Goal: Information Seeking & Learning: Learn about a topic

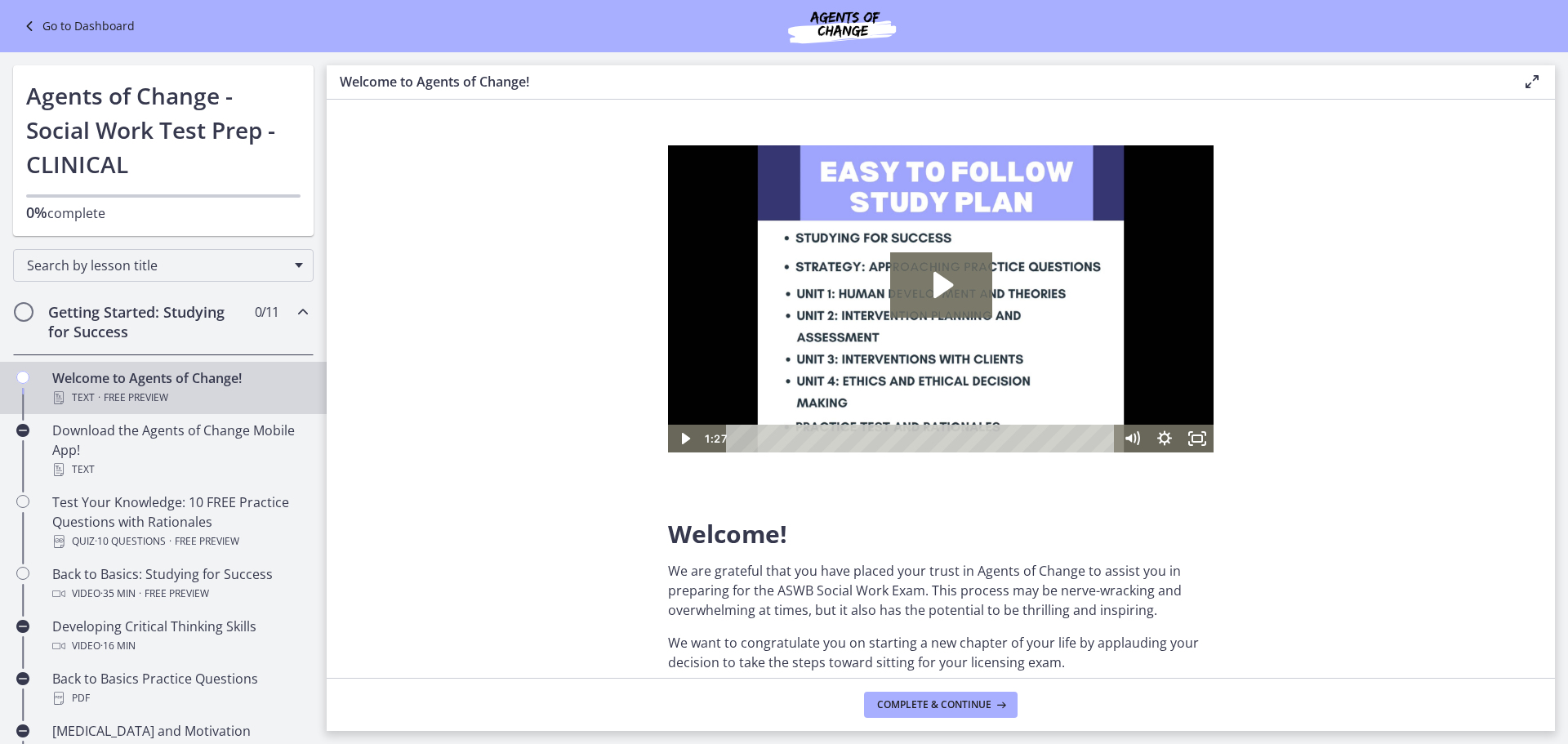
click at [477, 446] on section "Welcome! We are grateful that you have placed your trust in Agents of Change to…" at bounding box center [941, 389] width 1229 height 578
click at [691, 441] on icon "Play Video" at bounding box center [684, 439] width 33 height 28
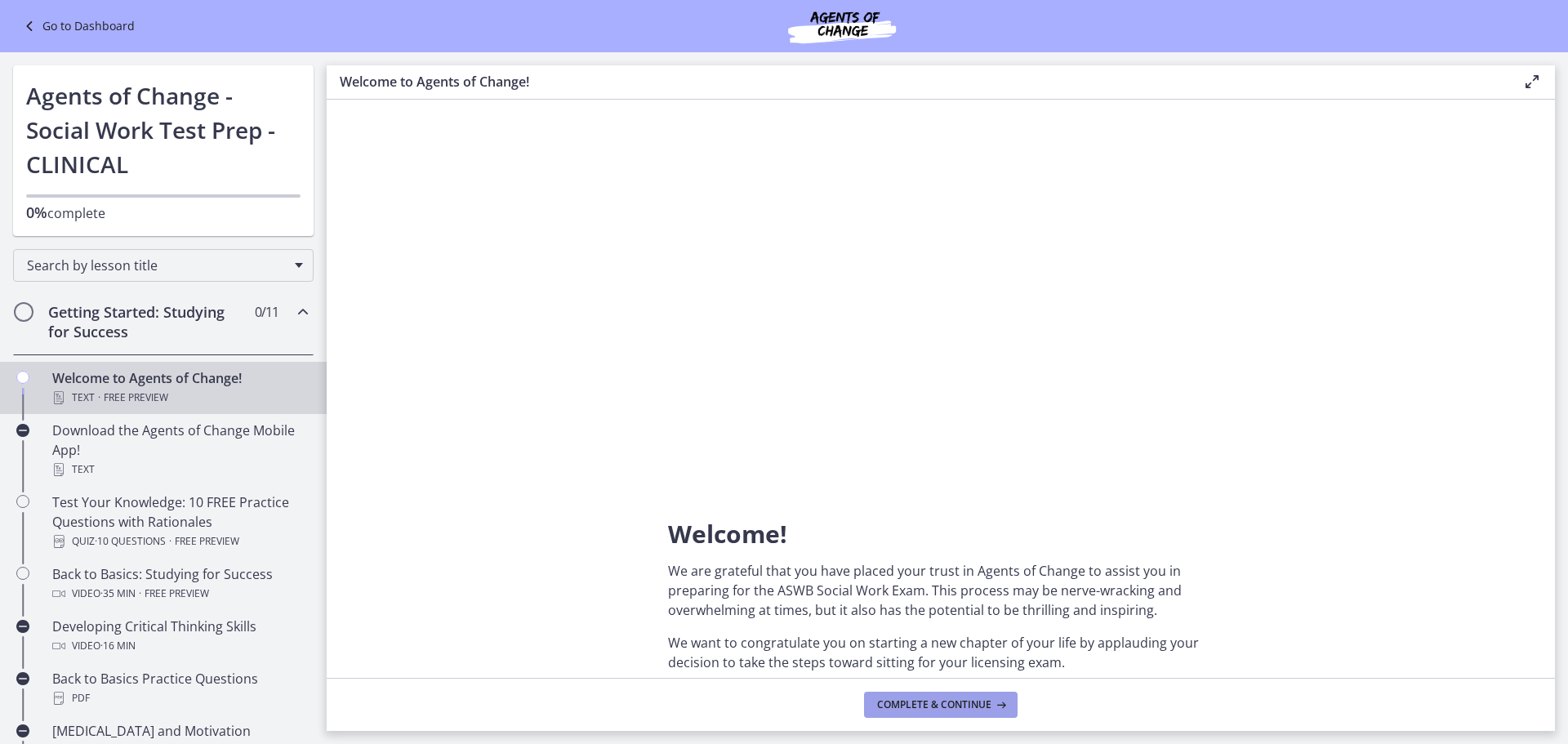
click at [971, 707] on span "Complete & continue" at bounding box center [934, 705] width 115 height 13
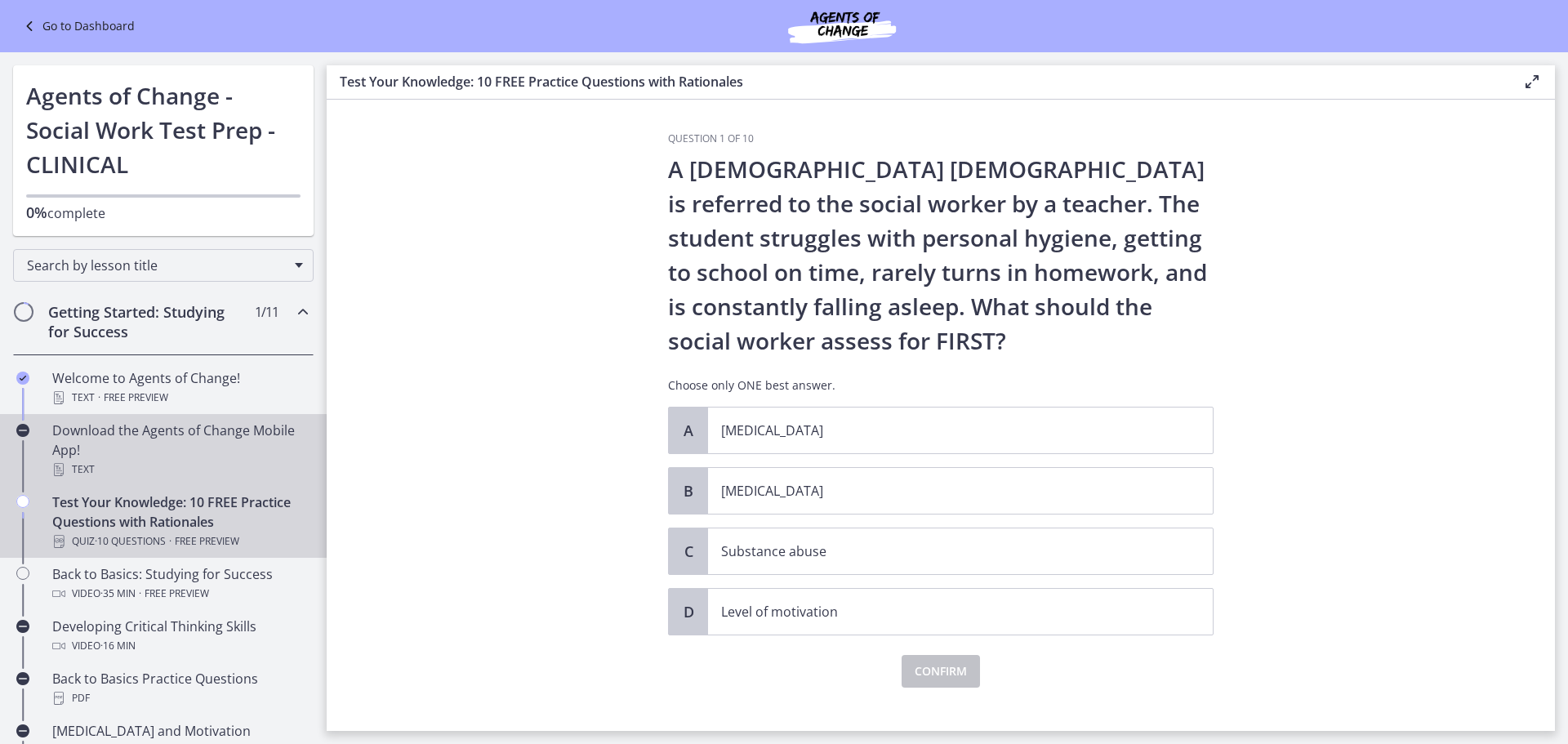
click at [214, 447] on div "Download the Agents of Change Mobile App! Text" at bounding box center [179, 449] width 254 height 59
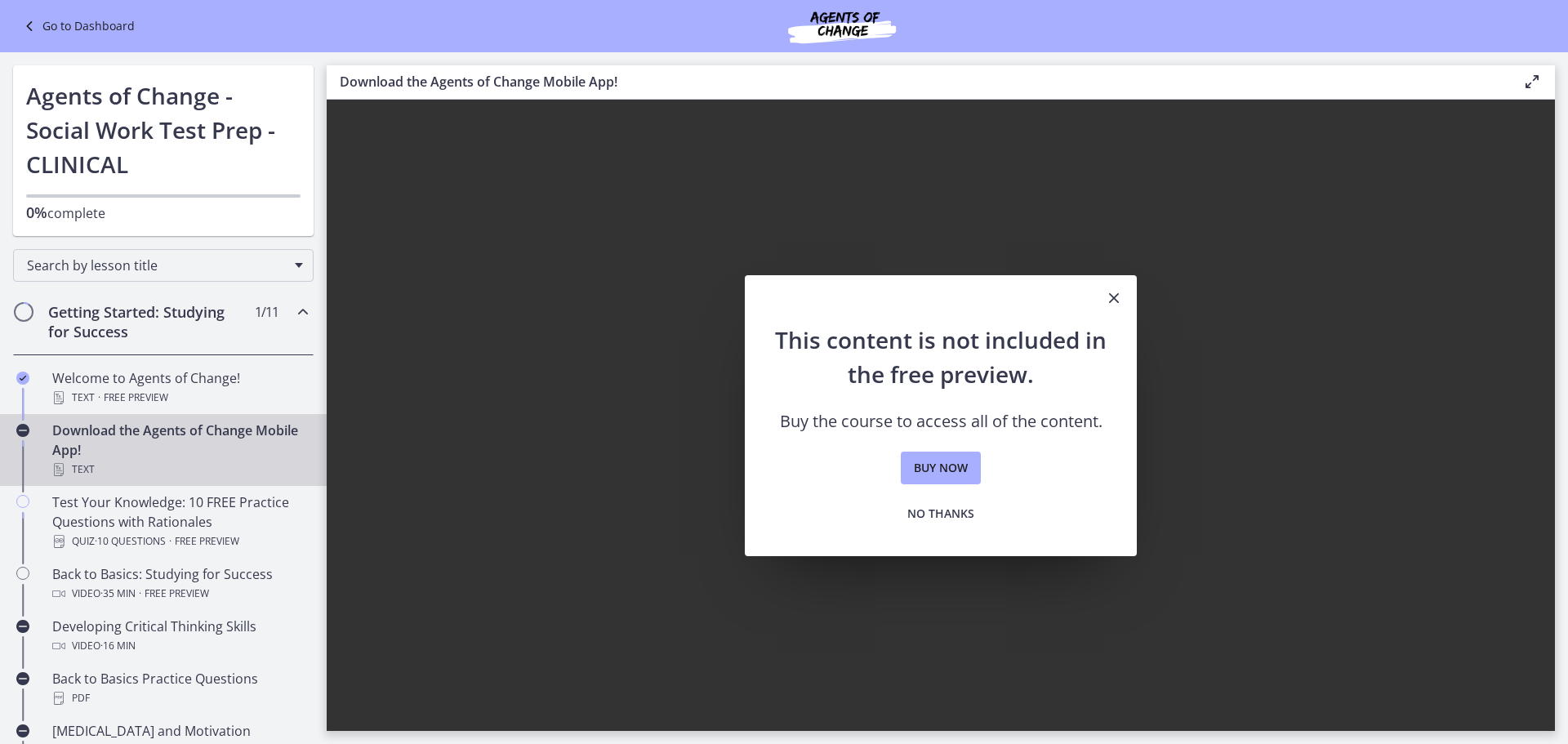
click at [1114, 296] on icon "Close" at bounding box center [1113, 297] width 20 height 20
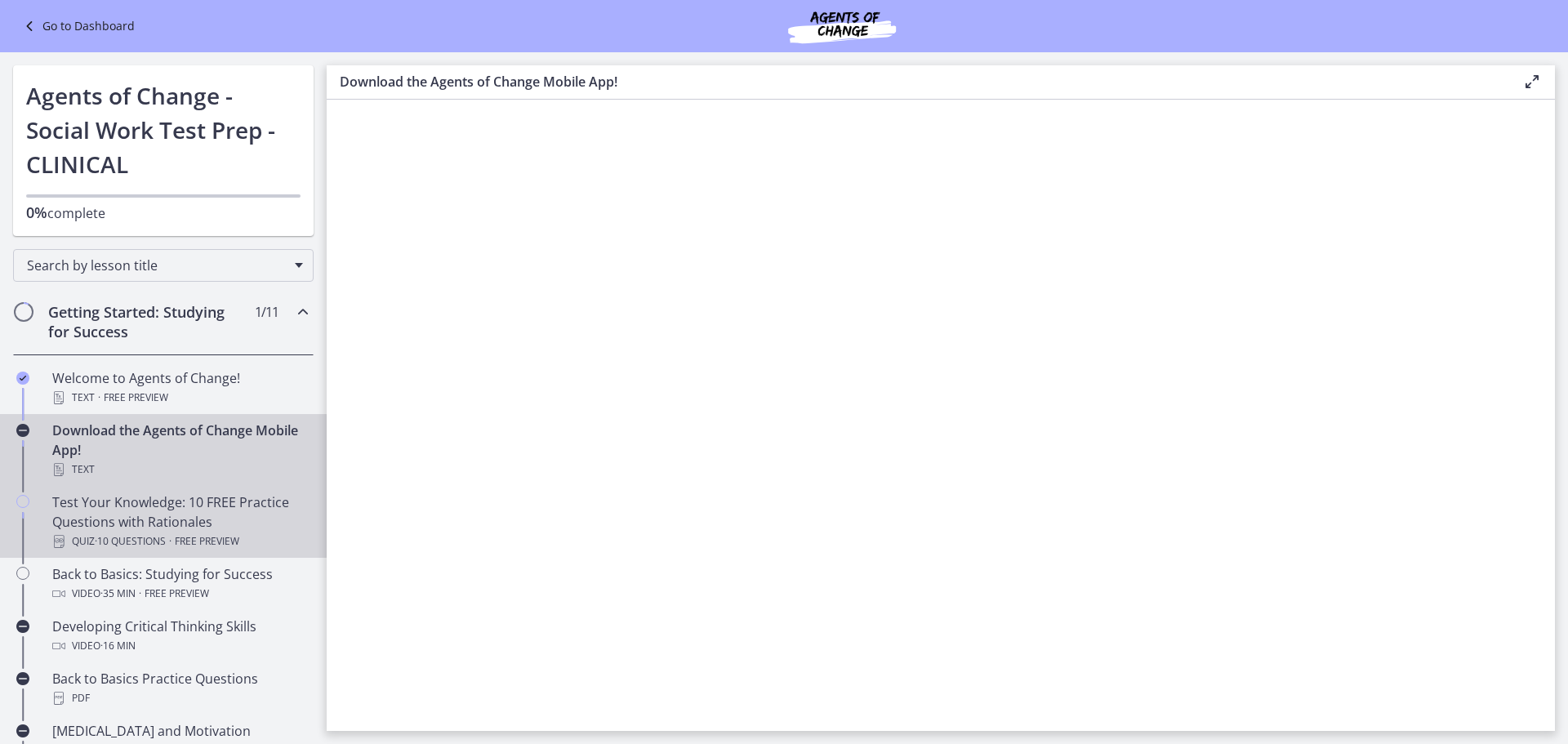
click at [189, 534] on span "Free preview" at bounding box center [206, 541] width 64 height 20
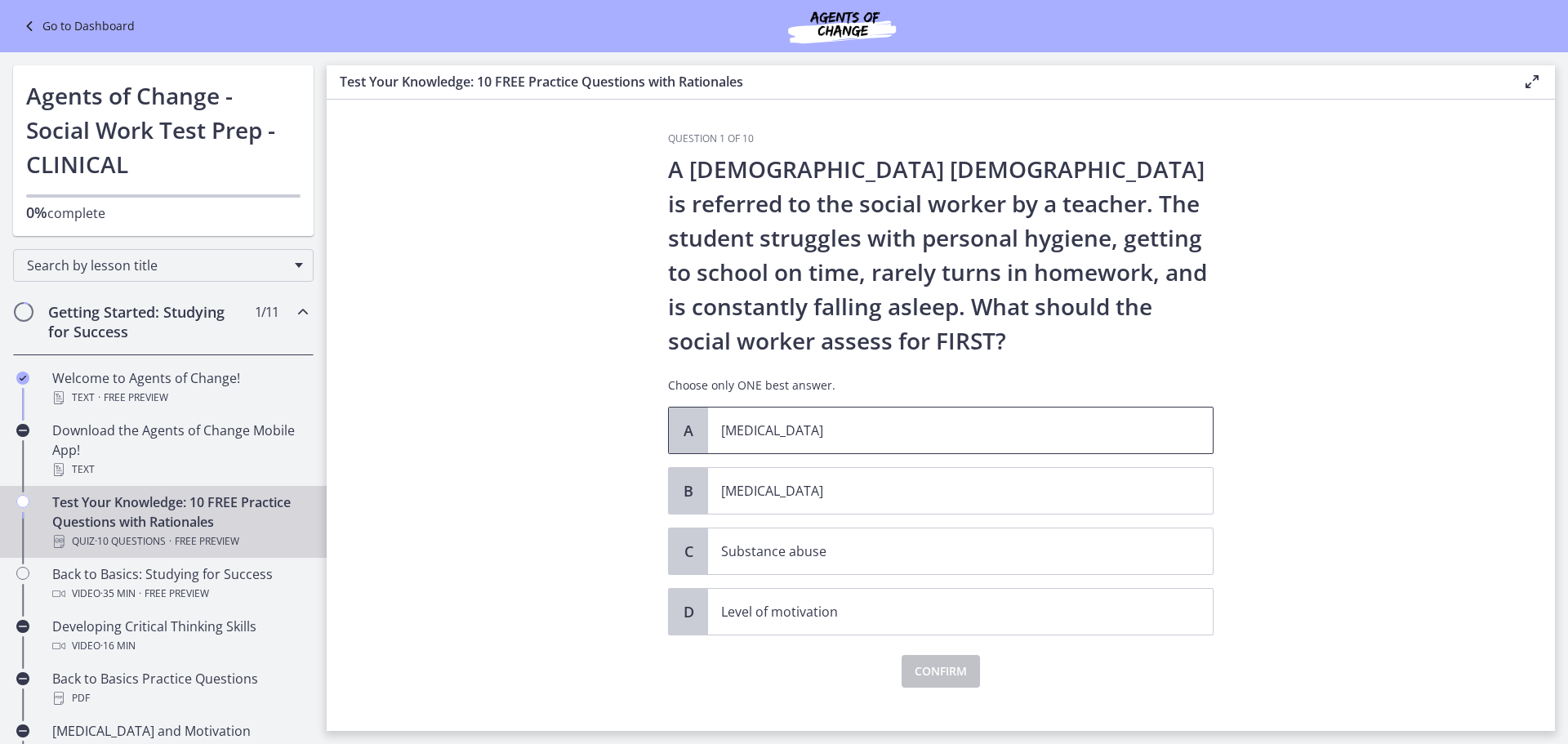
click at [795, 434] on p "[MEDICAL_DATA]" at bounding box center [944, 430] width 446 height 20
click at [936, 677] on span "Confirm" at bounding box center [941, 671] width 52 height 20
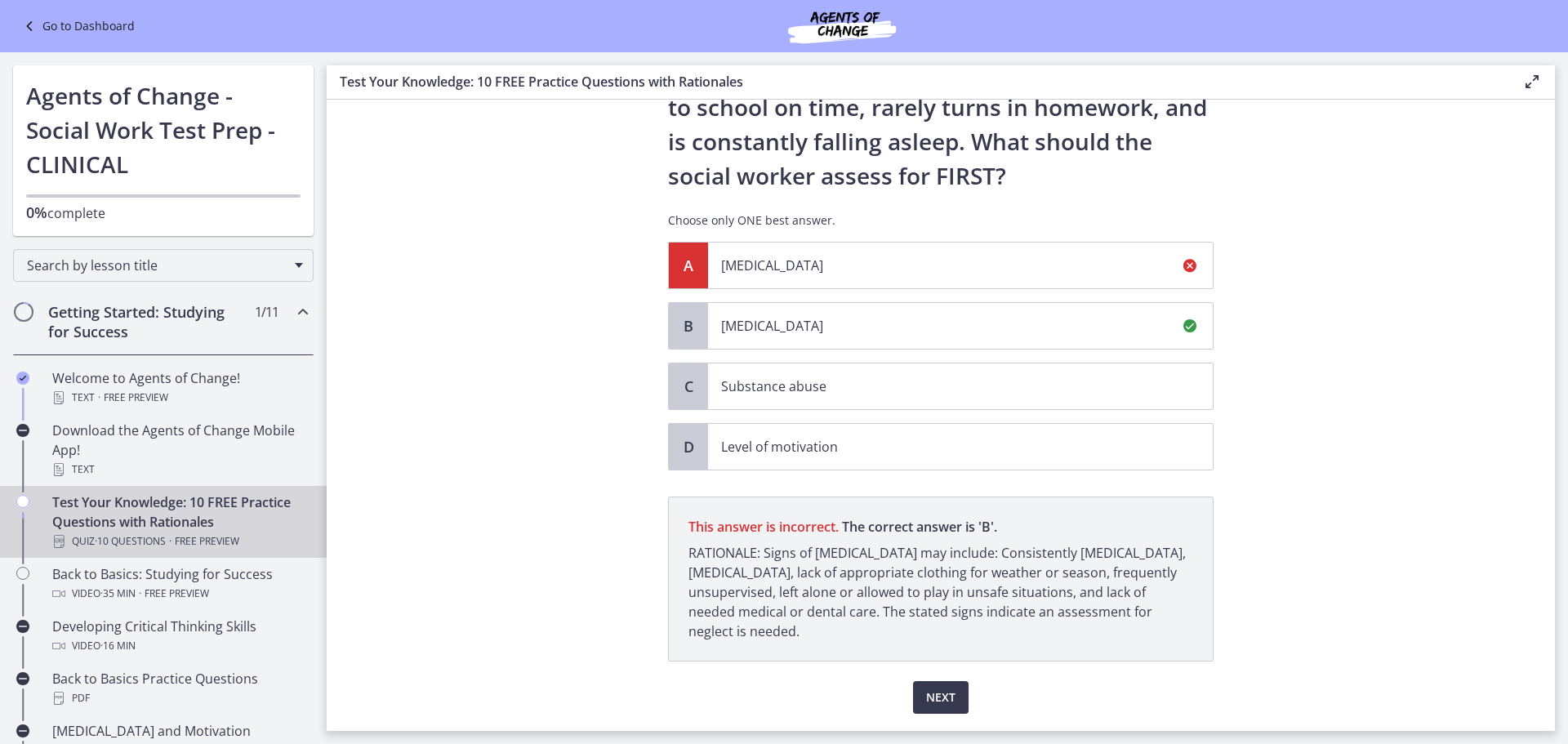
scroll to position [214, 0]
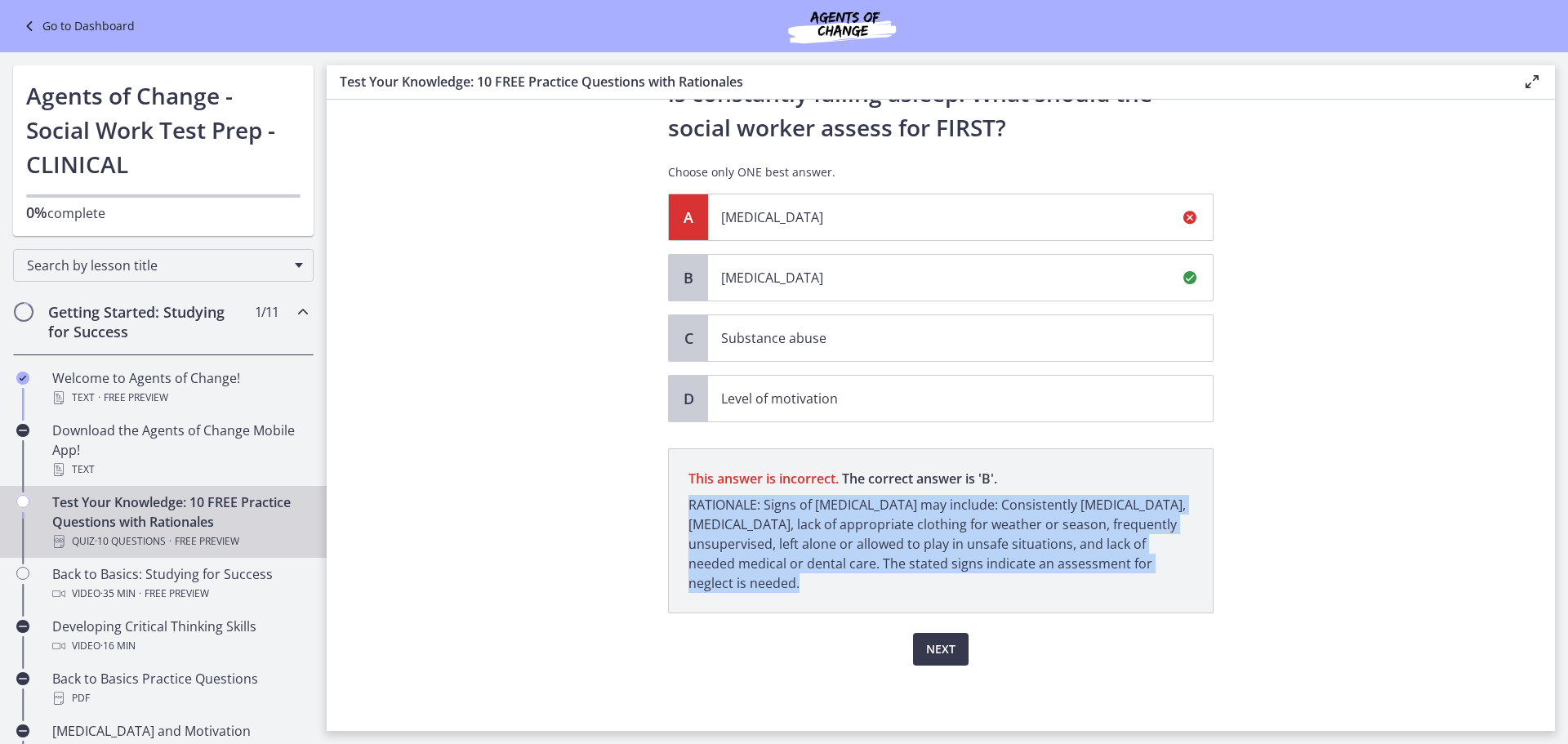
drag, startPoint x: 685, startPoint y: 502, endPoint x: 1016, endPoint y: 583, distance: 340.8
click at [1016, 583] on p "RATIONALE: Signs of [MEDICAL_DATA] may include: Consistently [MEDICAL_DATA], [M…" at bounding box center [941, 544] width 504 height 98
click at [1076, 591] on p "RATIONALE: Signs of [MEDICAL_DATA] may include: Consistently [MEDICAL_DATA], [M…" at bounding box center [941, 544] width 504 height 98
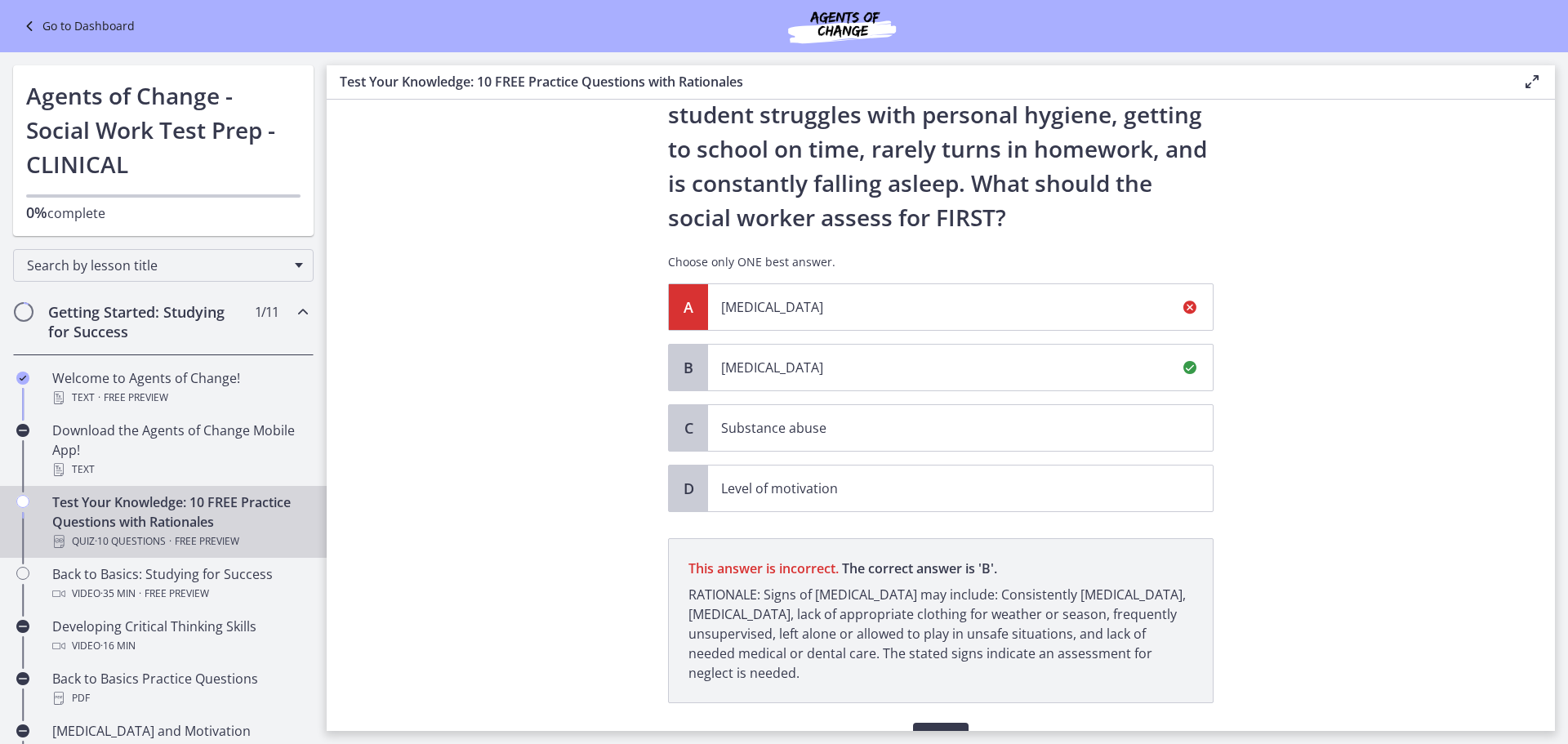
scroll to position [163, 0]
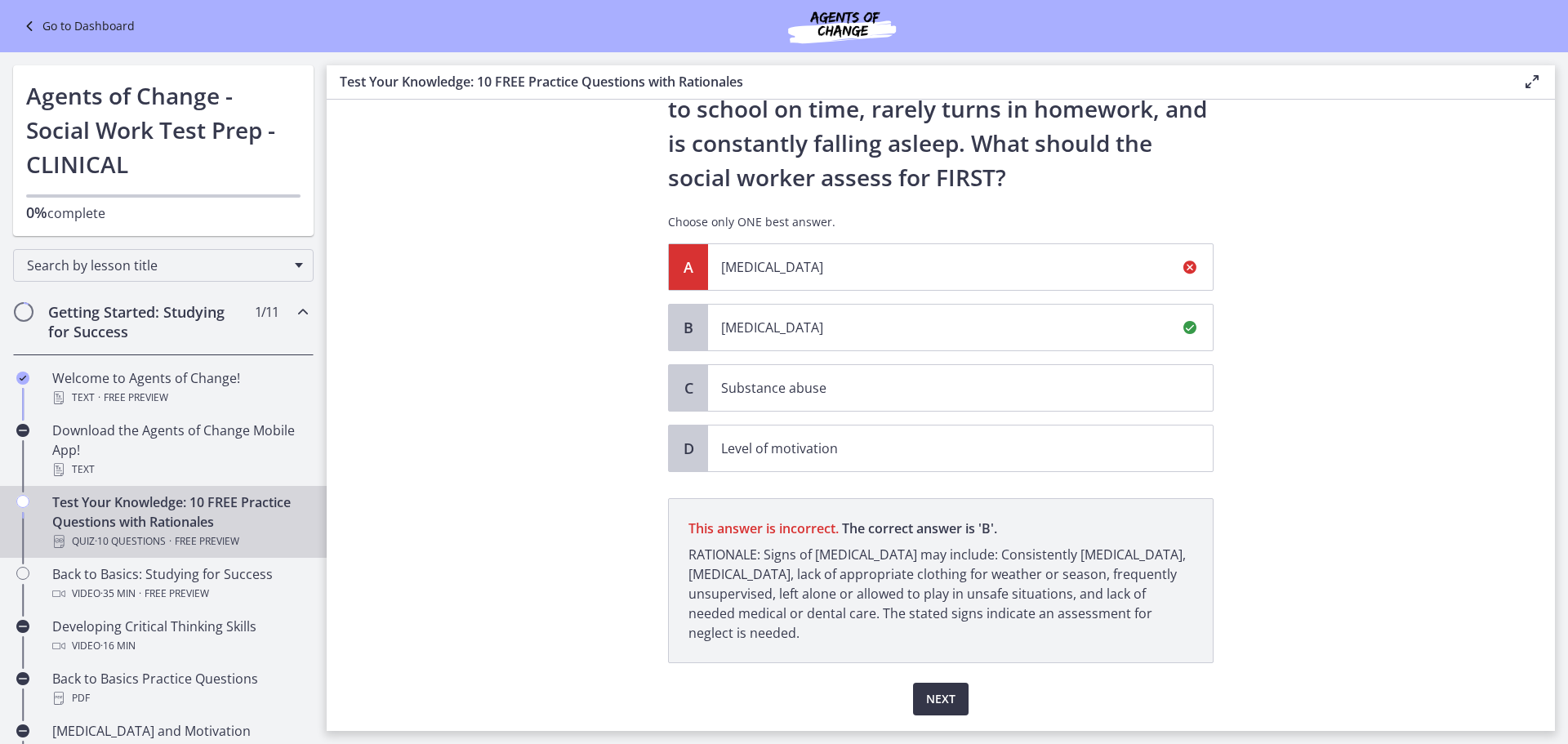
click at [931, 700] on span "Next" at bounding box center [941, 698] width 30 height 20
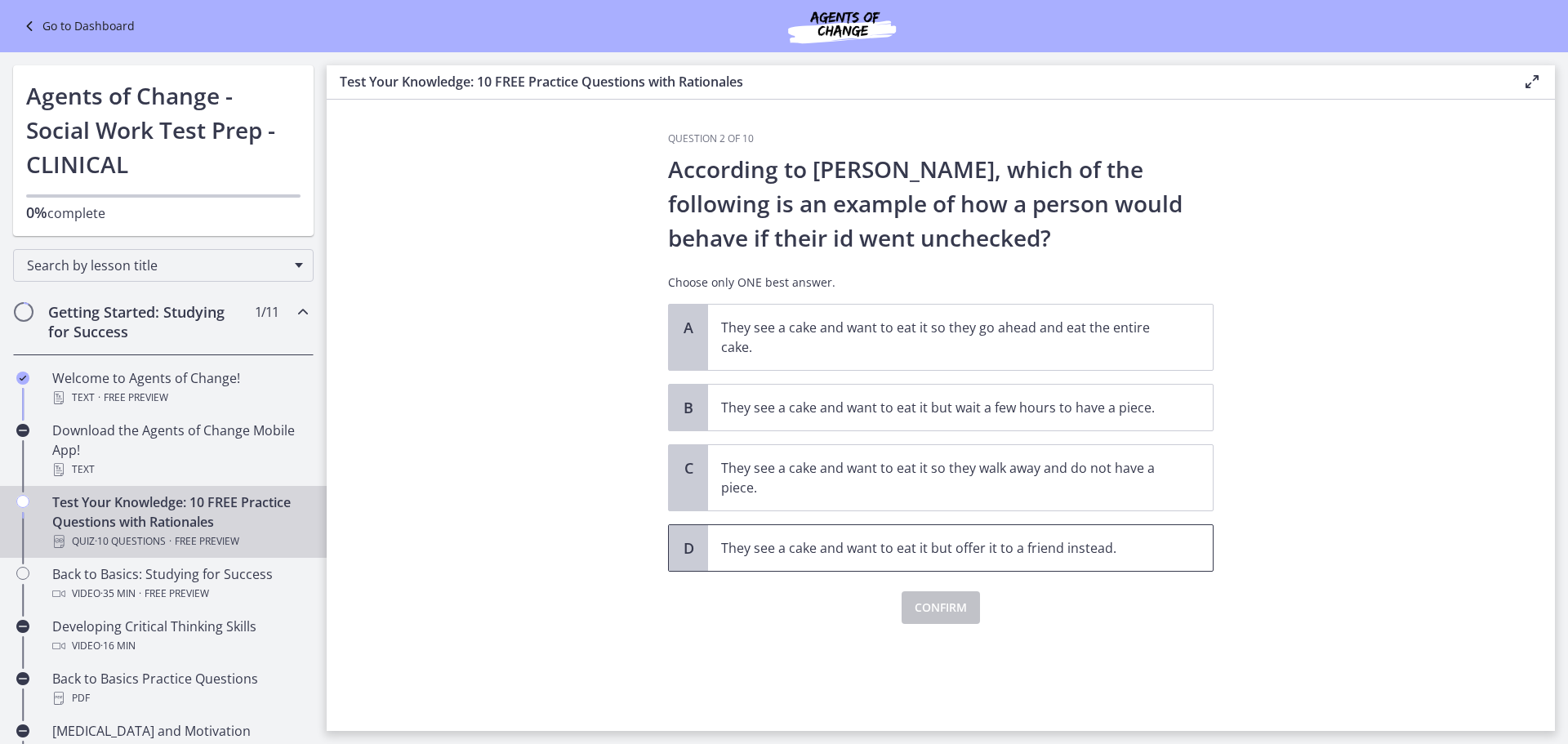
click at [1176, 544] on span "They see a cake and want to eat it but offer it to a friend instead." at bounding box center [960, 547] width 504 height 46
click at [958, 603] on span "Confirm" at bounding box center [941, 607] width 52 height 20
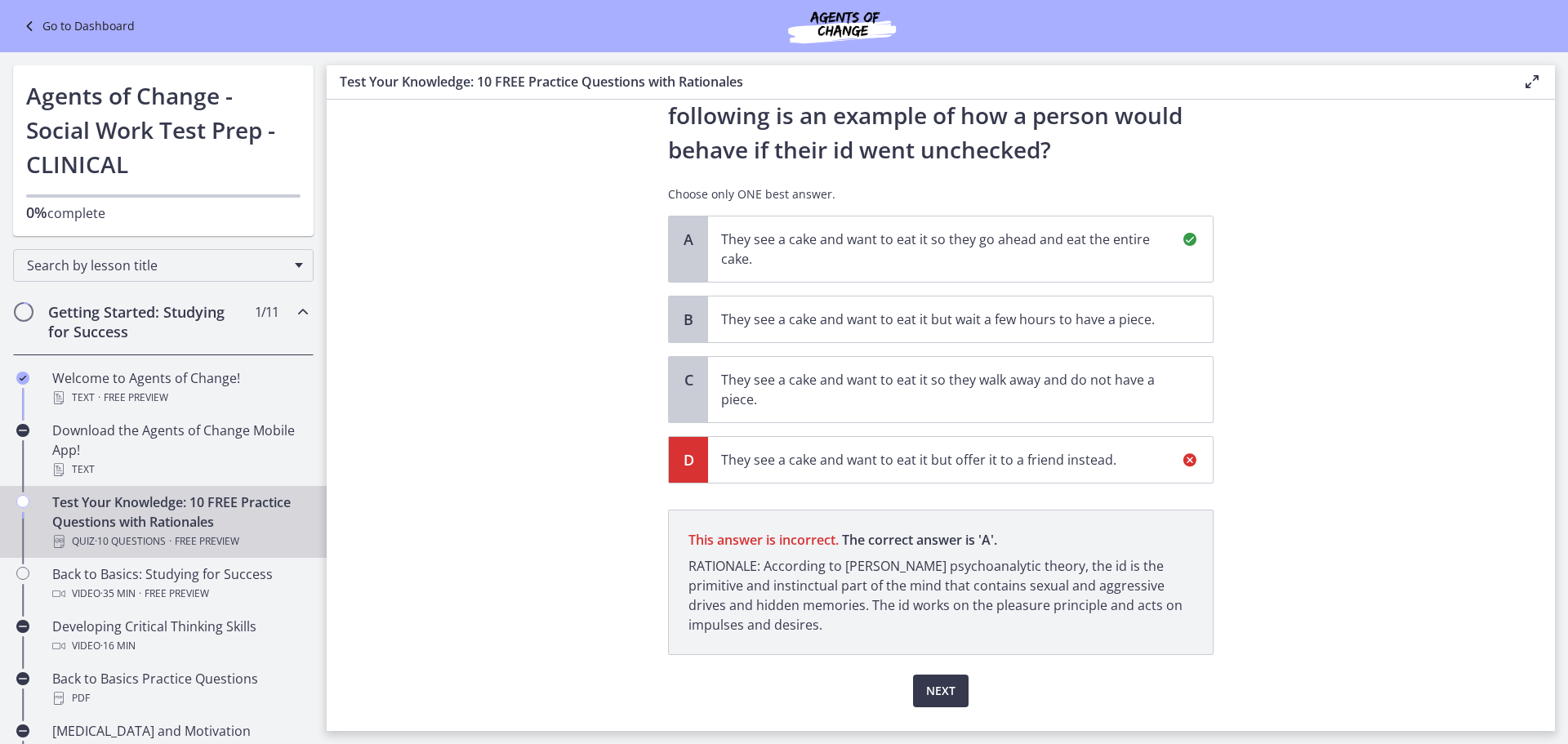
scroll to position [130, 0]
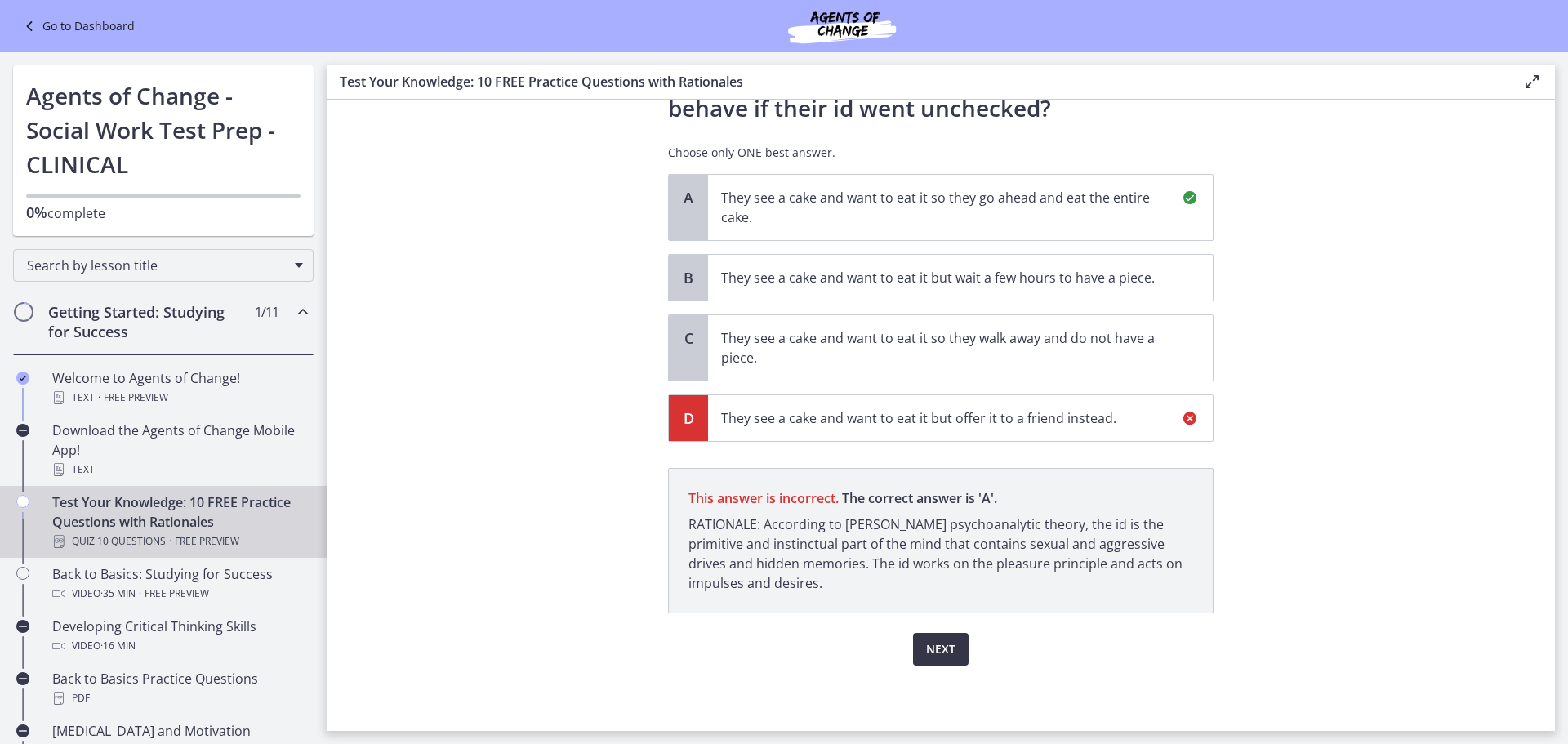
click at [926, 644] on span "Next" at bounding box center [941, 649] width 30 height 20
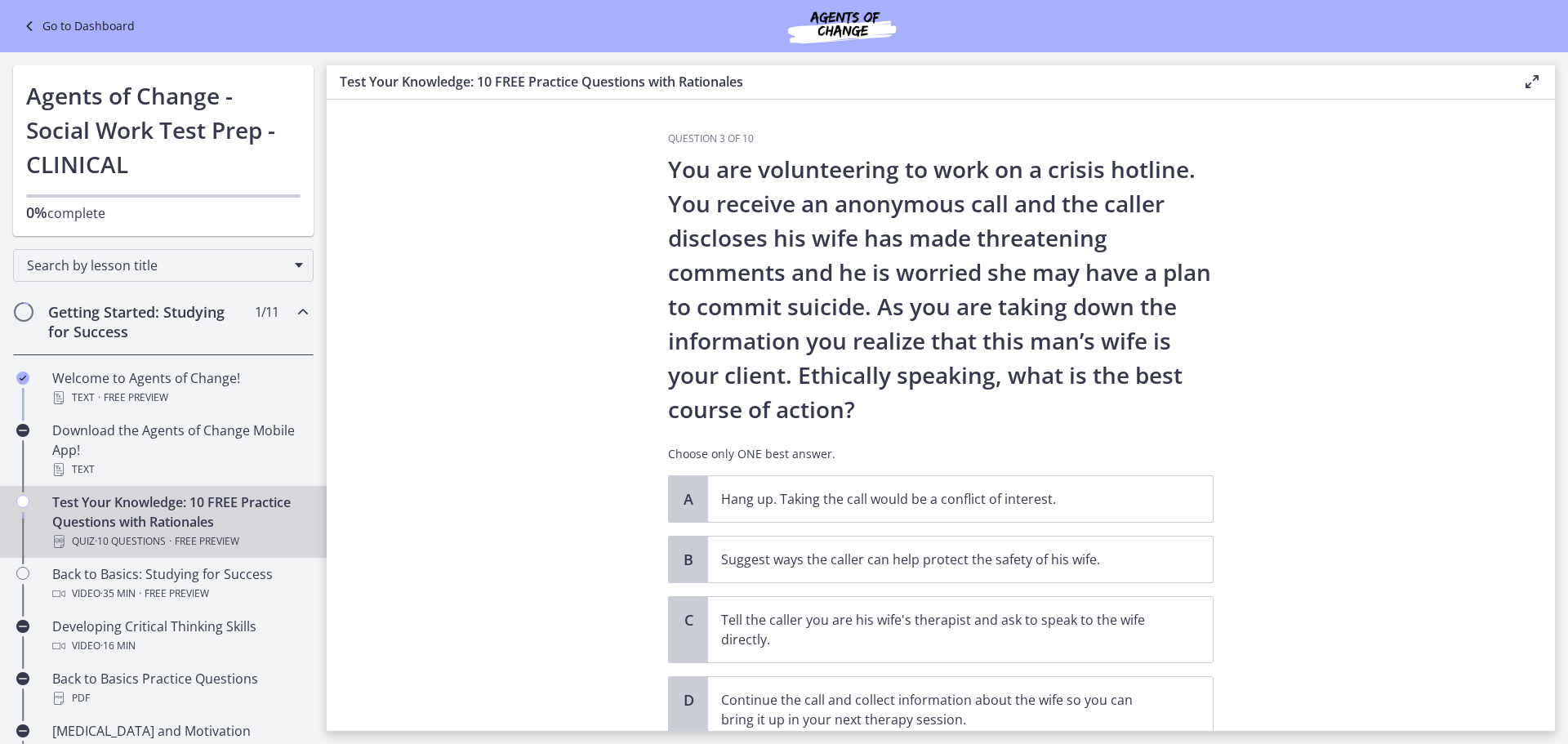
scroll to position [82, 0]
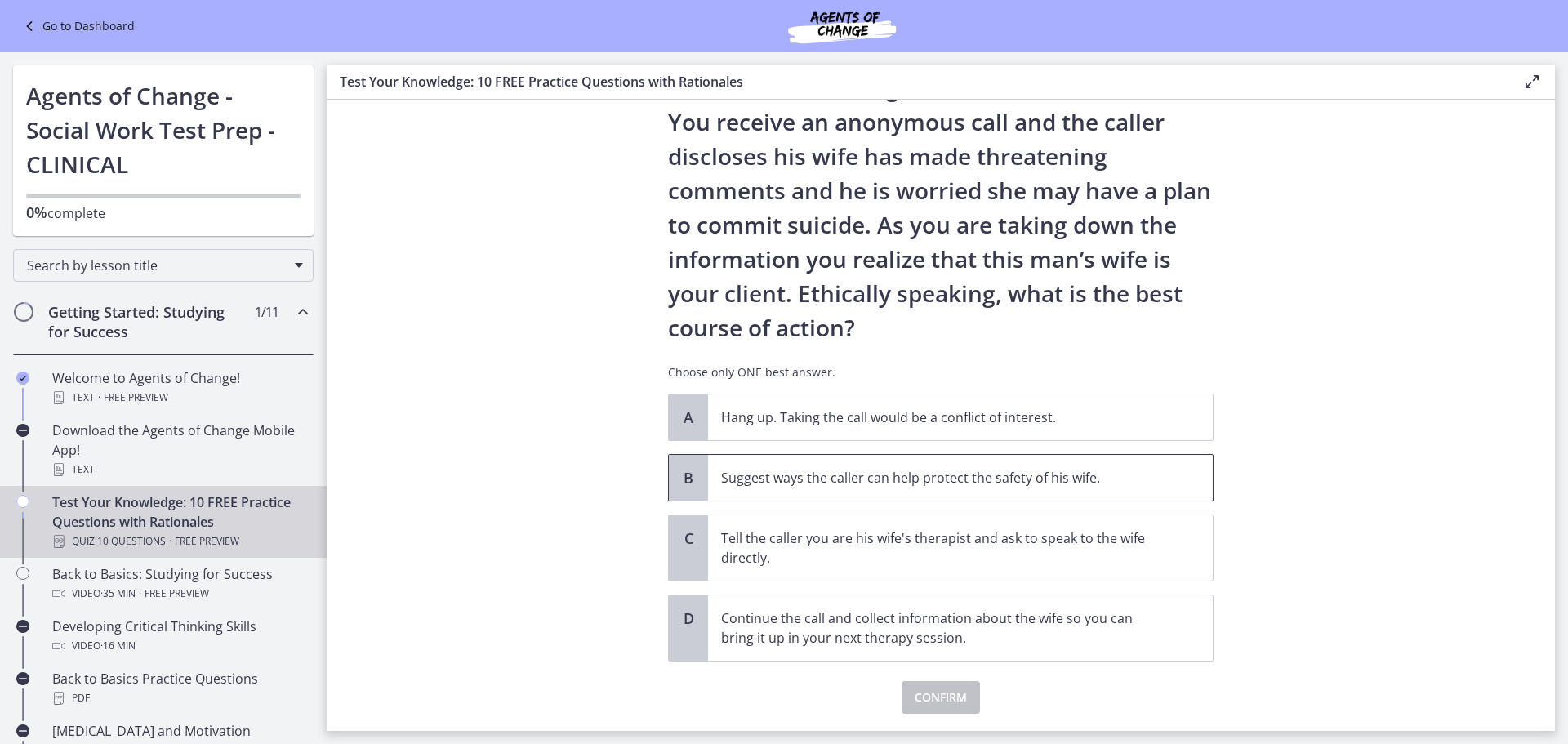
click at [863, 484] on p "Suggest ways the caller can help protect the safety of his wife." at bounding box center [944, 477] width 446 height 20
click at [908, 710] on button "Confirm" at bounding box center [941, 697] width 78 height 33
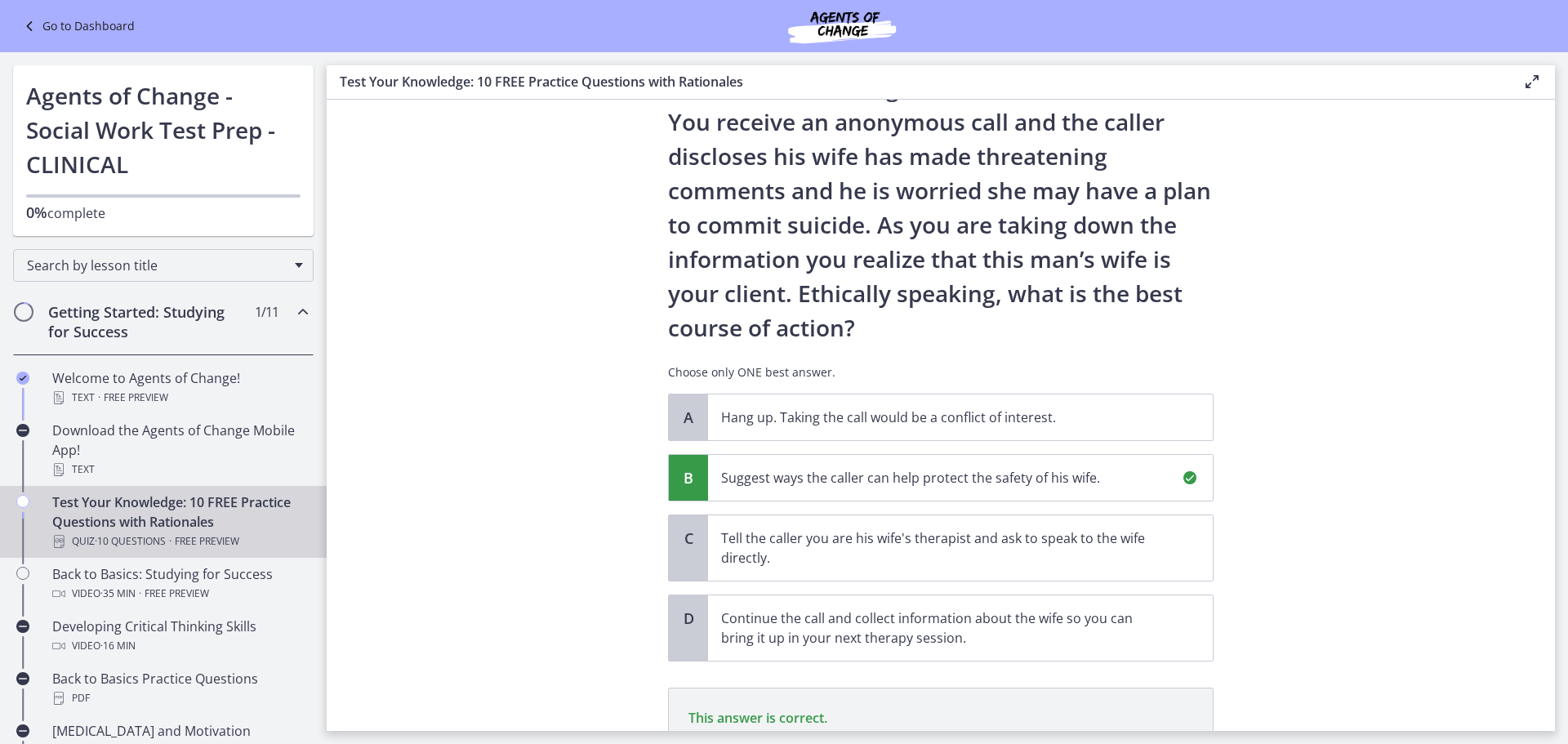
scroll to position [282, 0]
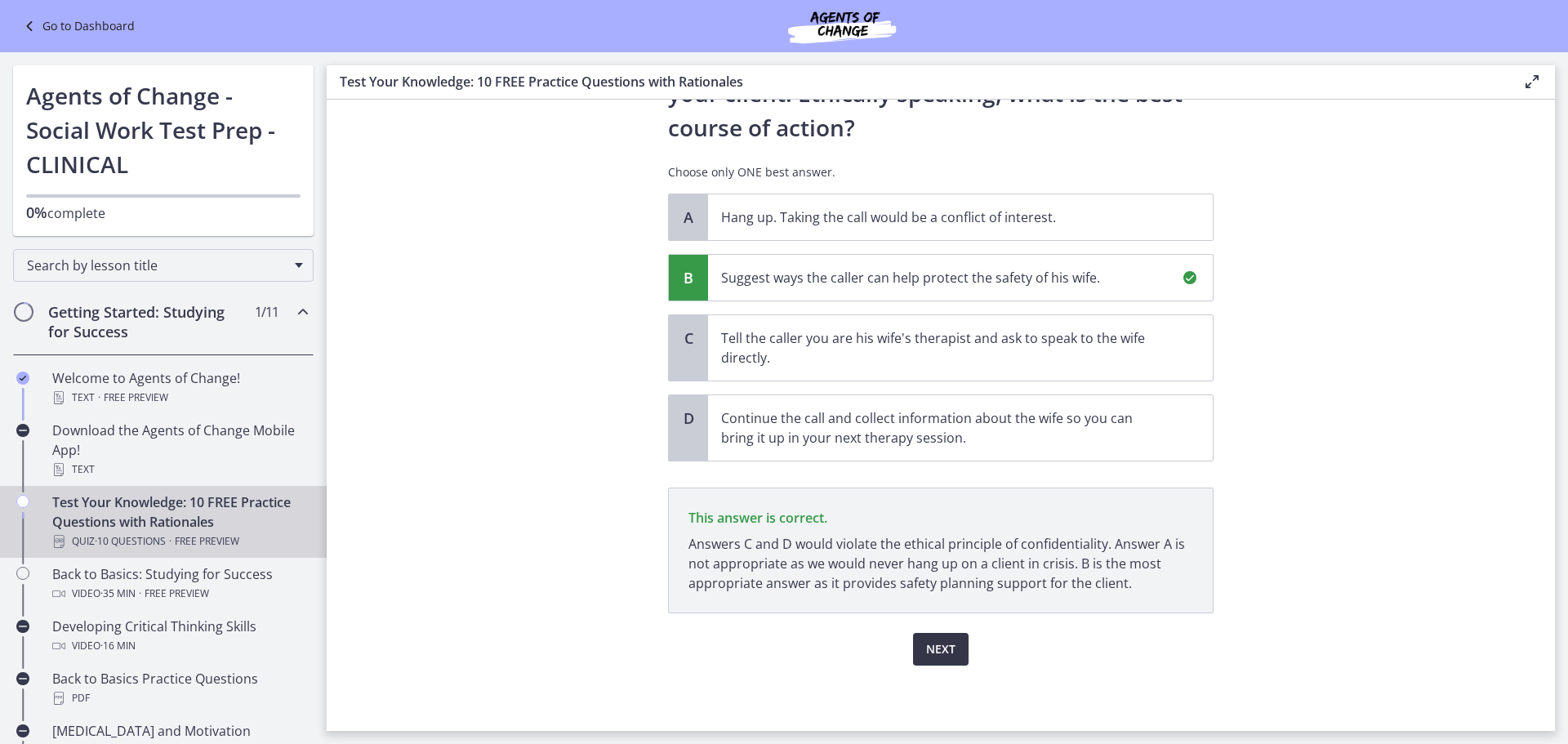
click at [952, 645] on button "Next" at bounding box center [941, 649] width 56 height 33
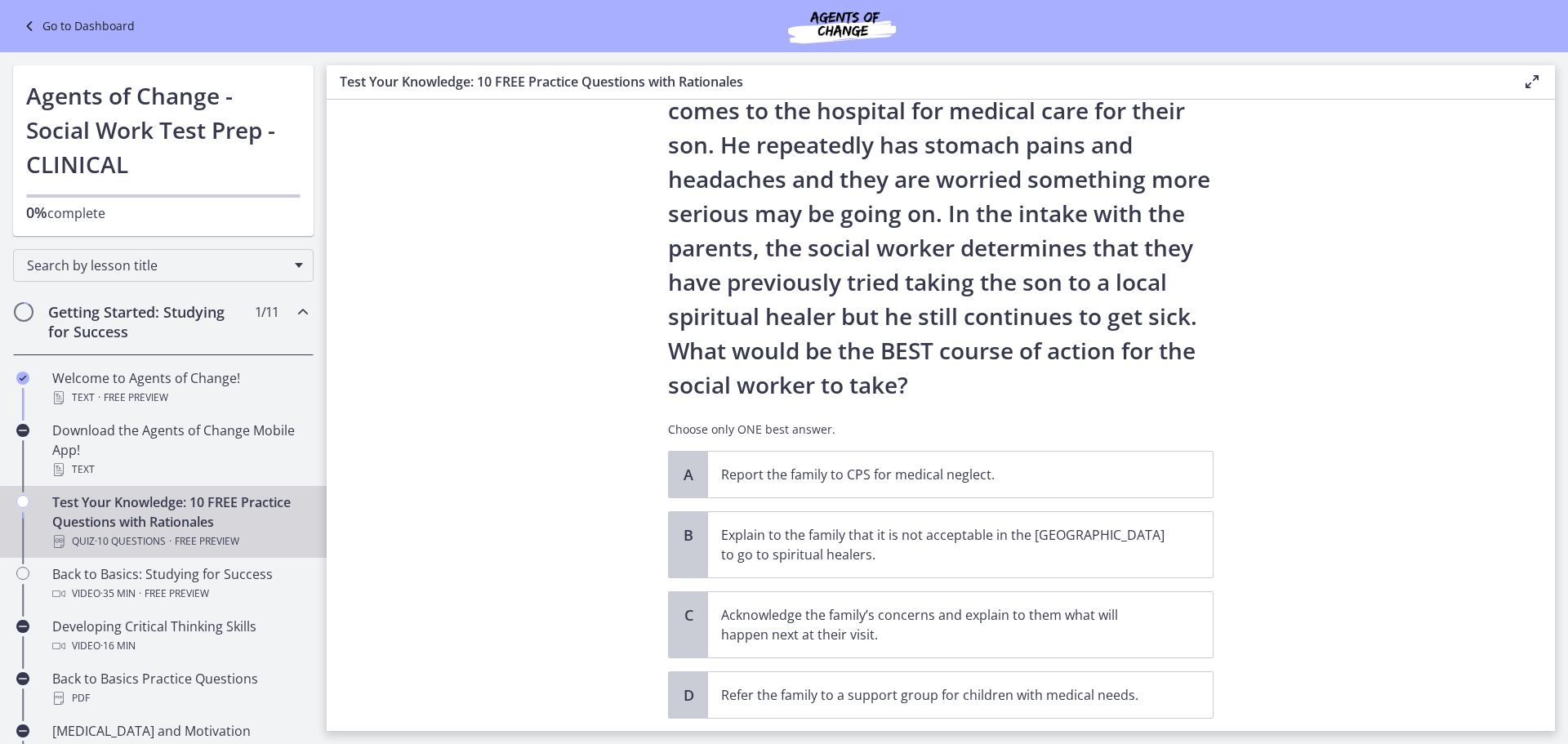
scroll to position [163, 0]
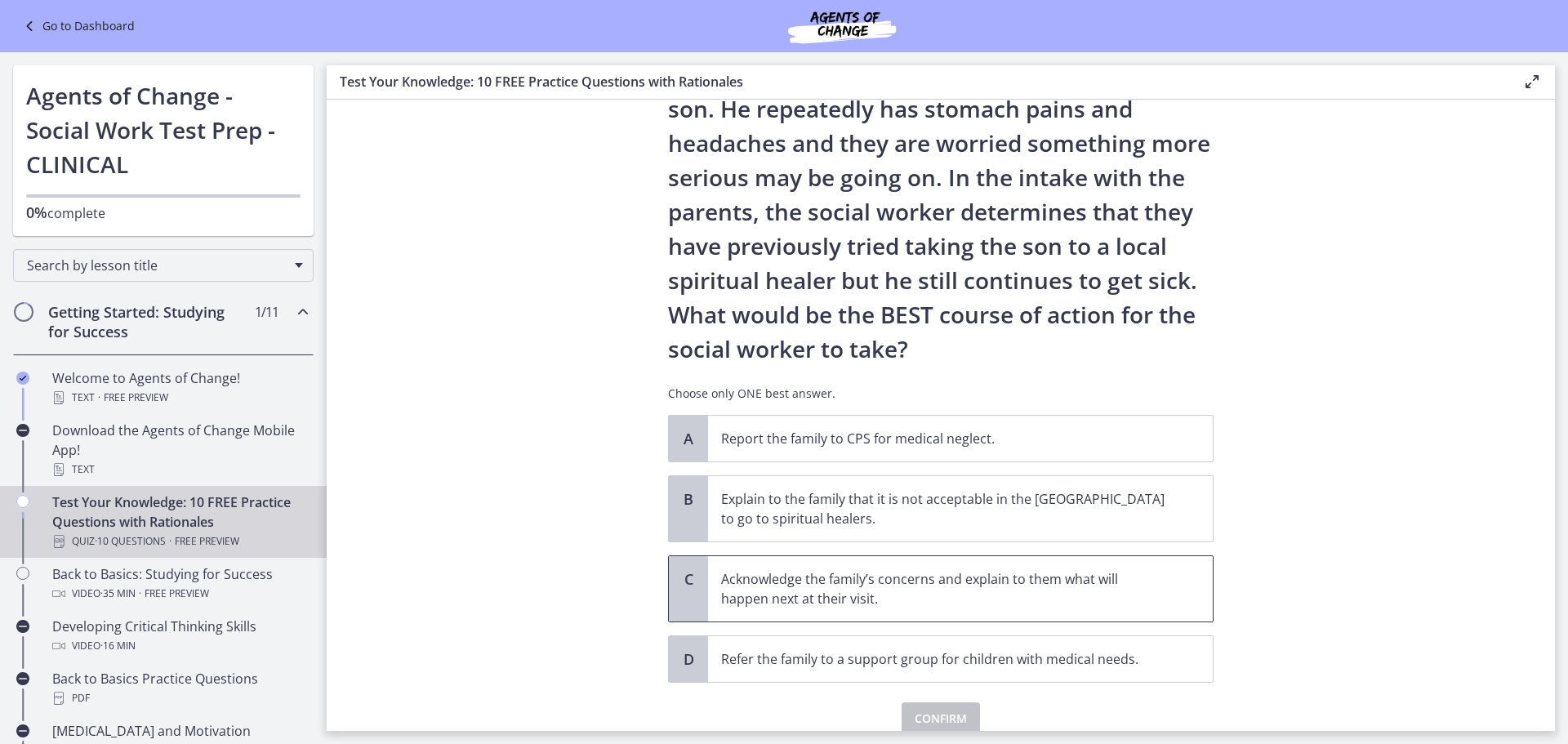
click at [1025, 579] on p "Acknowledge the family’s concerns and explain to them what will happen next at …" at bounding box center [944, 589] width 446 height 39
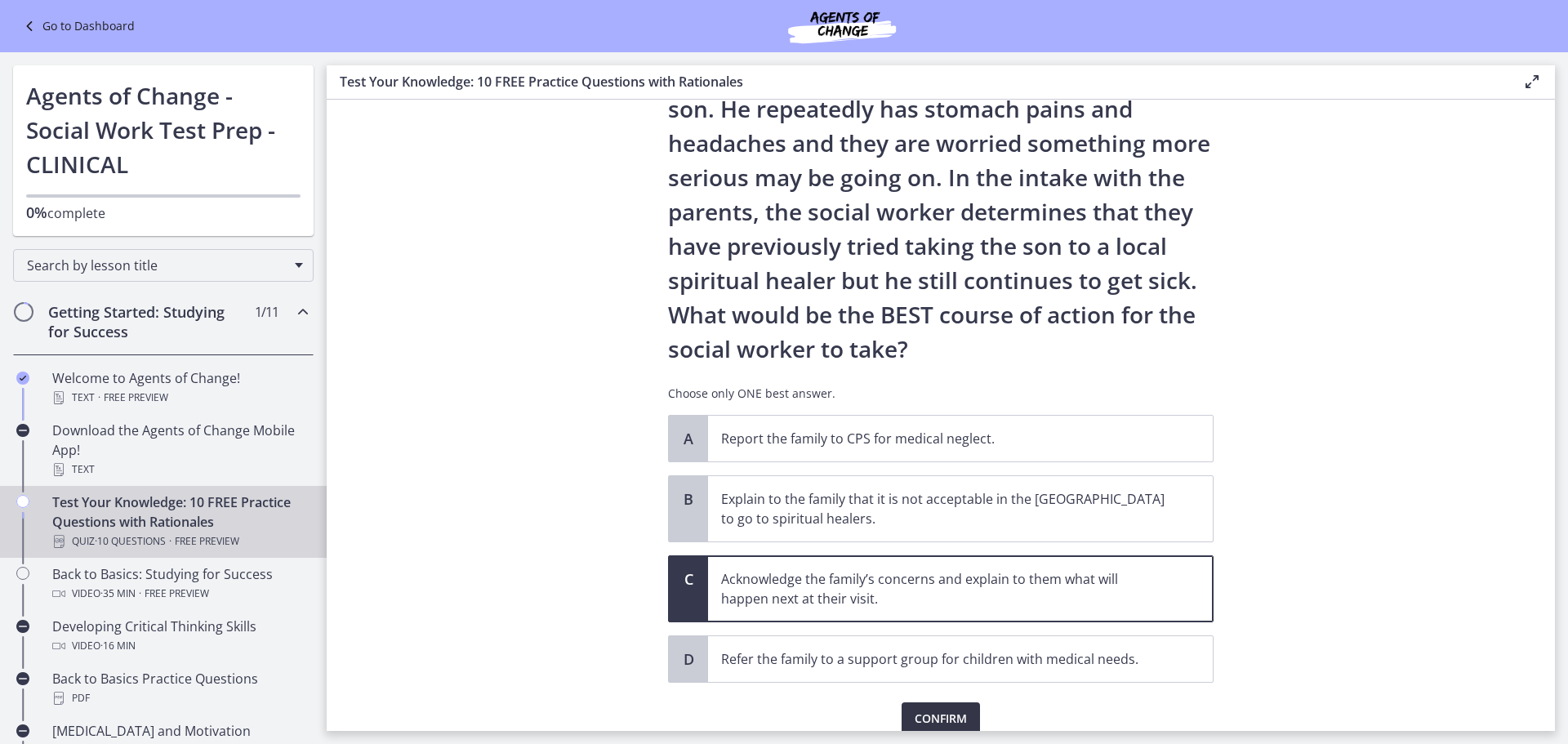
click at [926, 718] on span "Confirm" at bounding box center [941, 718] width 52 height 20
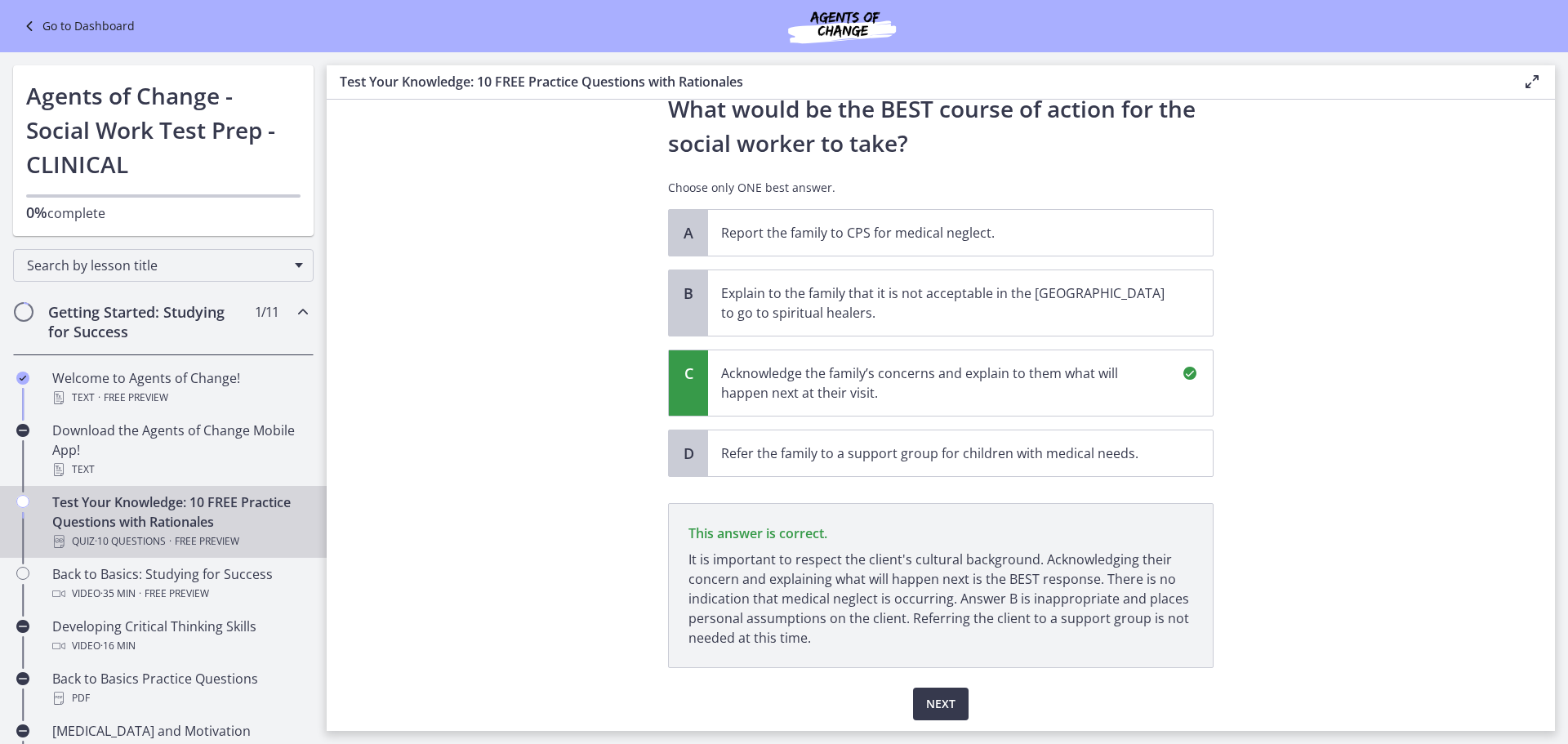
scroll to position [424, 0]
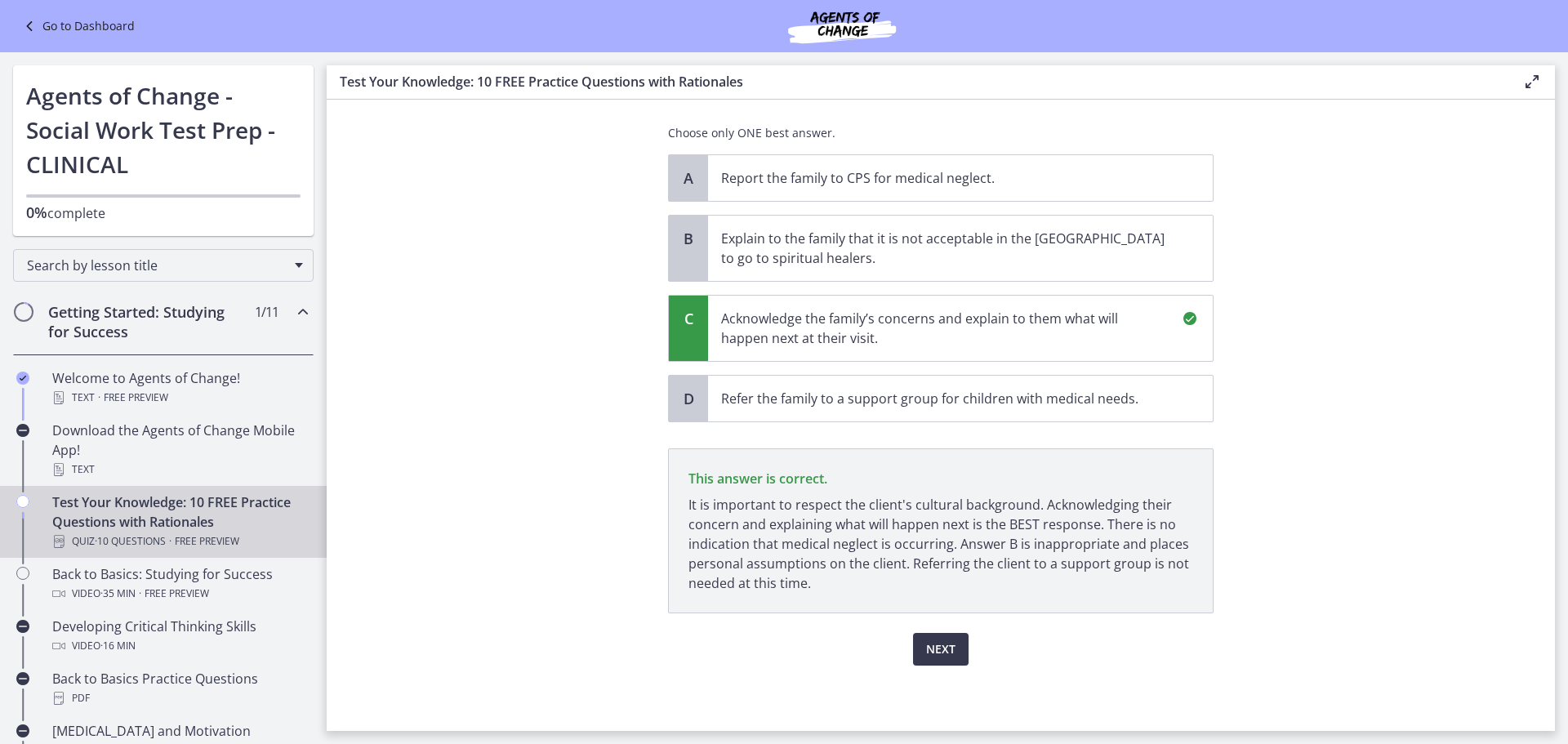
click at [1407, 449] on section "Question 4 of 10 A family who has just immigrated to [GEOGRAPHIC_DATA] from [GE…" at bounding box center [941, 415] width 1229 height 631
click at [938, 649] on span "Next" at bounding box center [941, 649] width 30 height 20
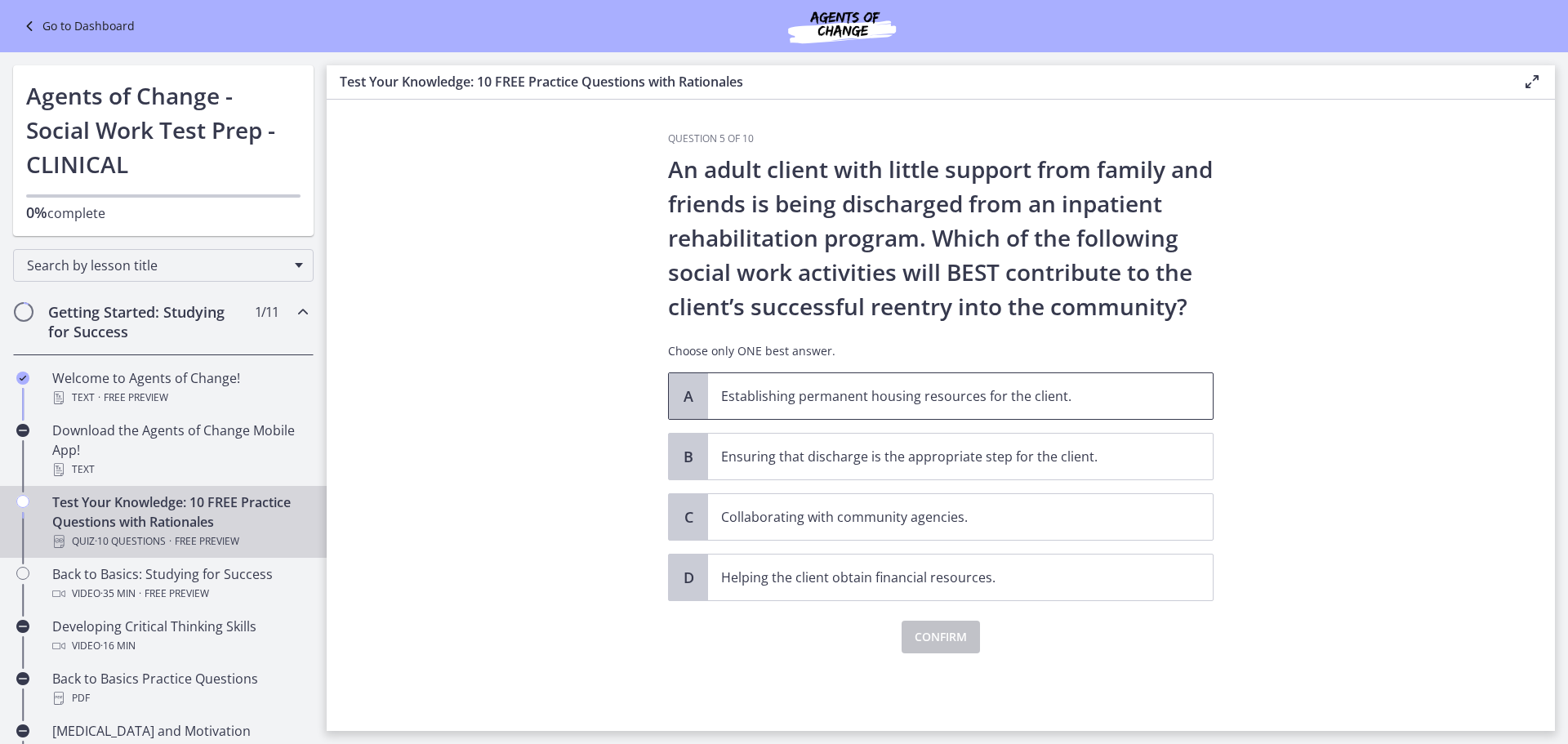
click at [985, 392] on p "Establishing permanent housing resources for the client." at bounding box center [944, 395] width 446 height 20
click at [975, 631] on button "Confirm" at bounding box center [941, 637] width 78 height 33
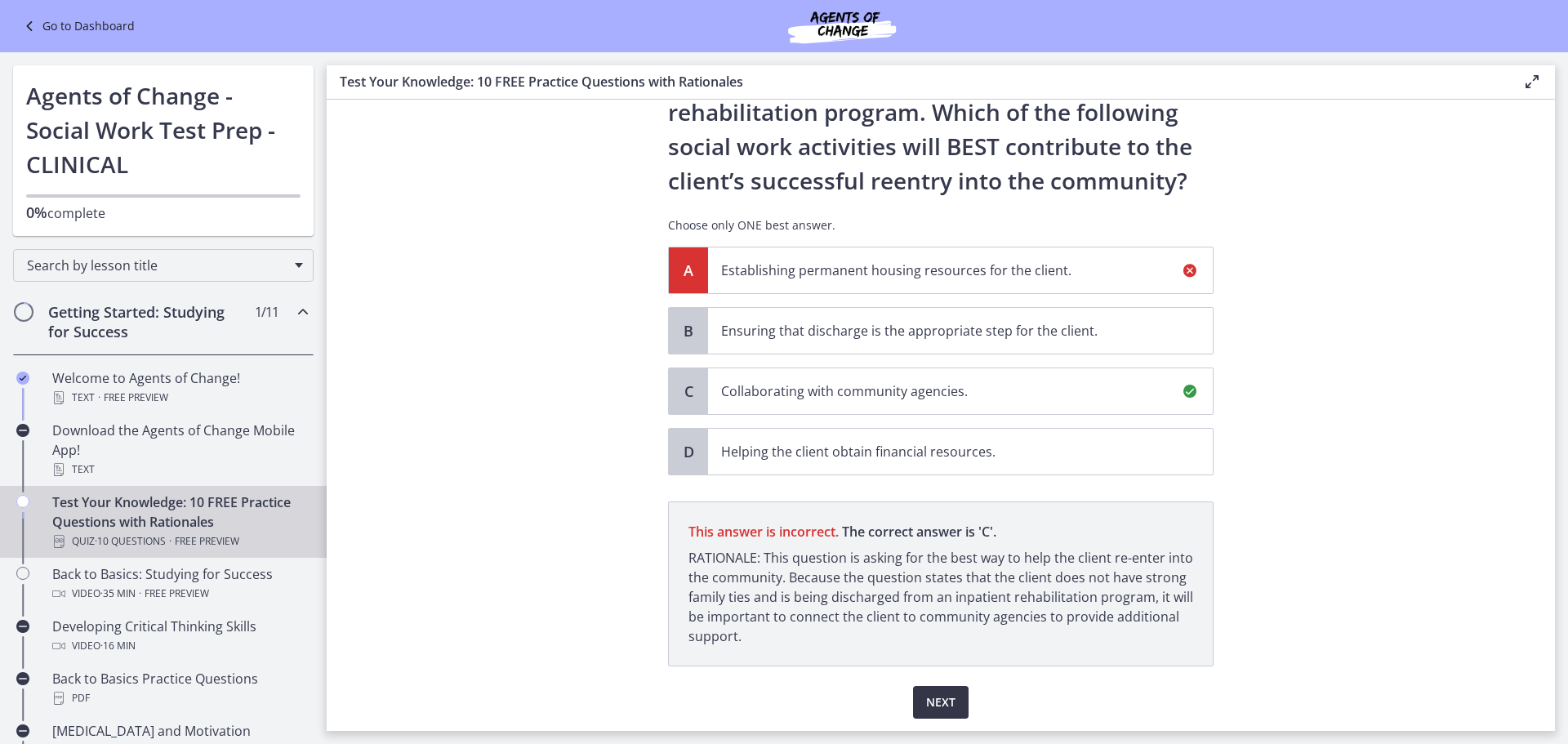
scroll to position [179, 0]
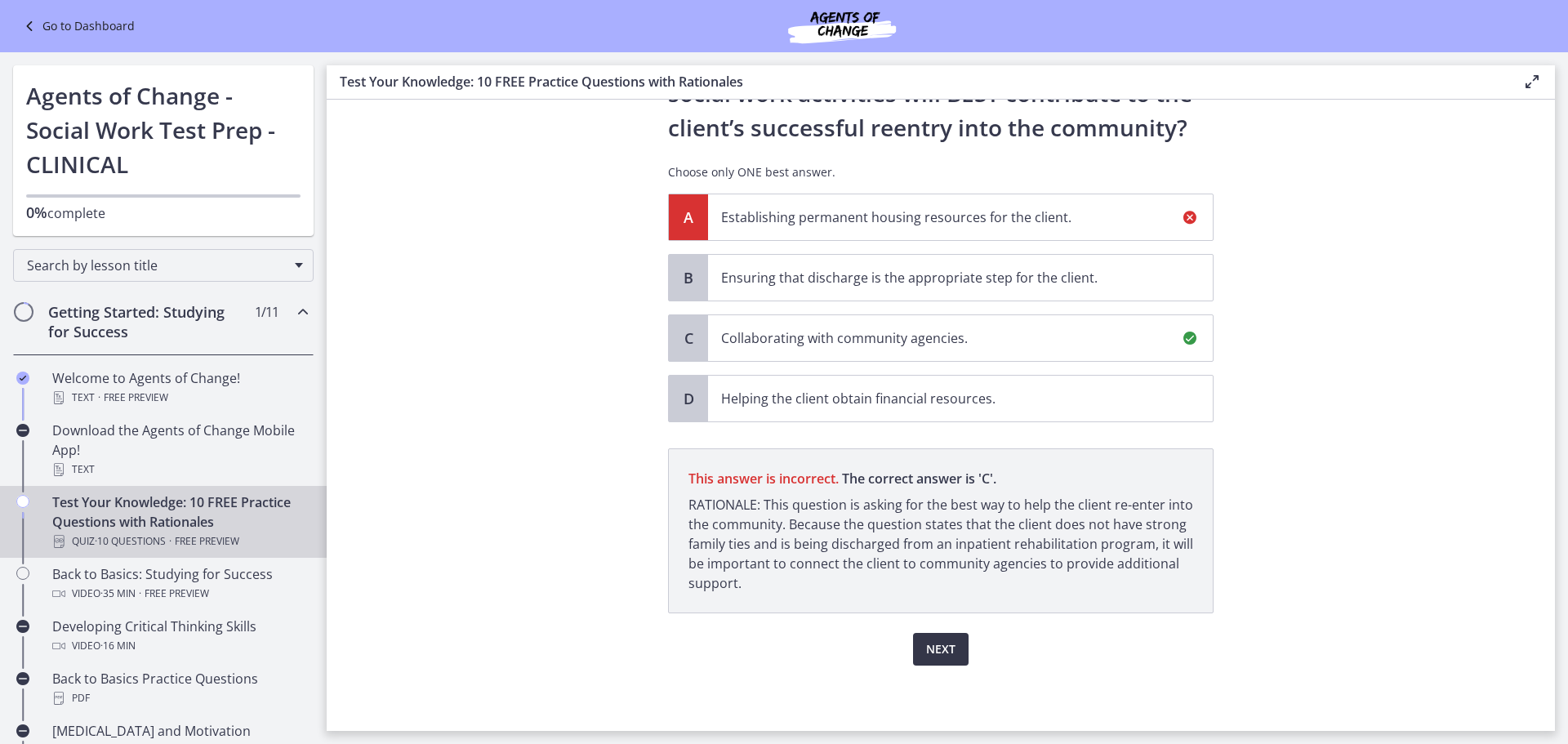
click at [936, 651] on span "Next" at bounding box center [941, 649] width 30 height 20
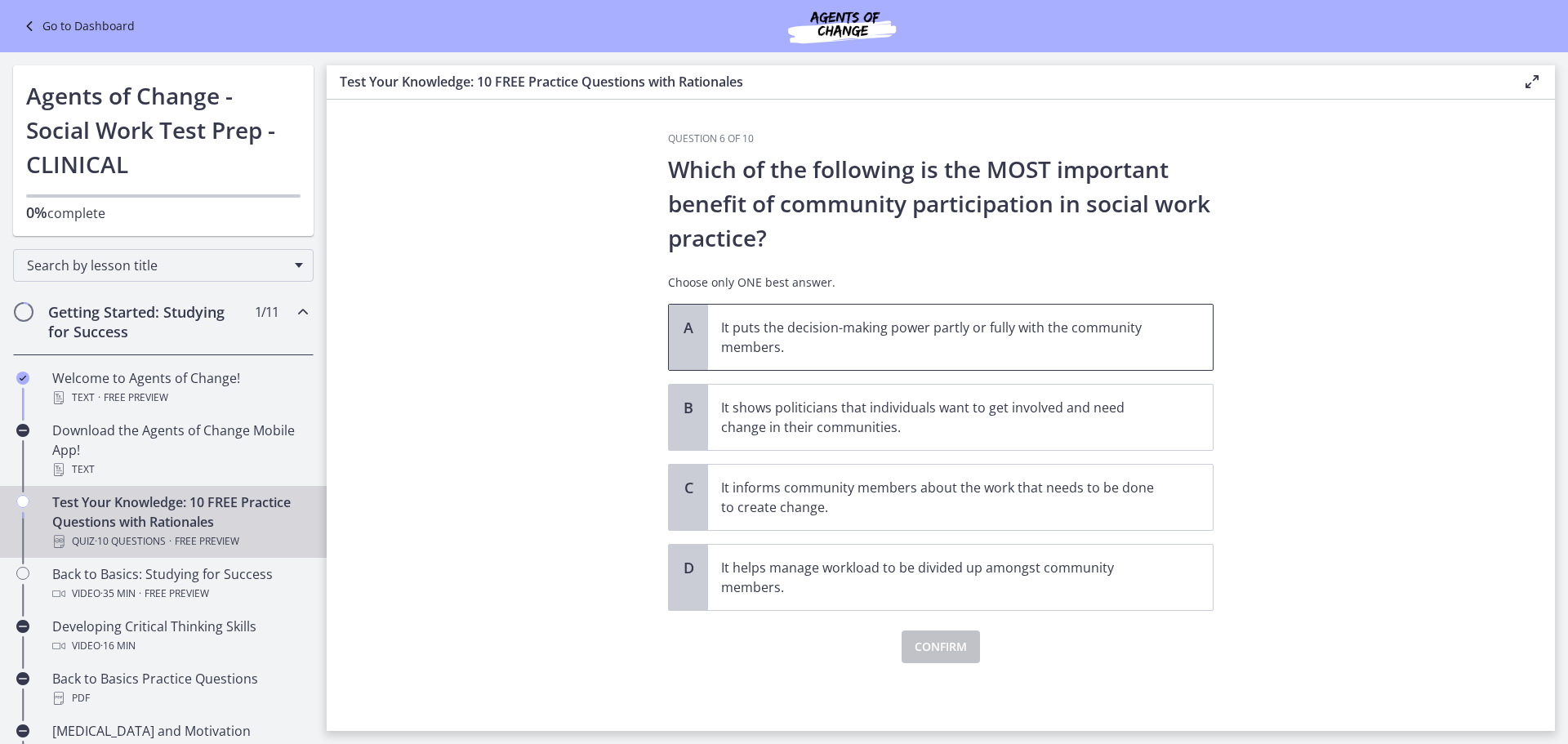
click at [1001, 337] on p "It puts the decision-making power partly or fully with the community members." at bounding box center [944, 338] width 446 height 39
click at [961, 647] on span "Confirm" at bounding box center [941, 646] width 52 height 20
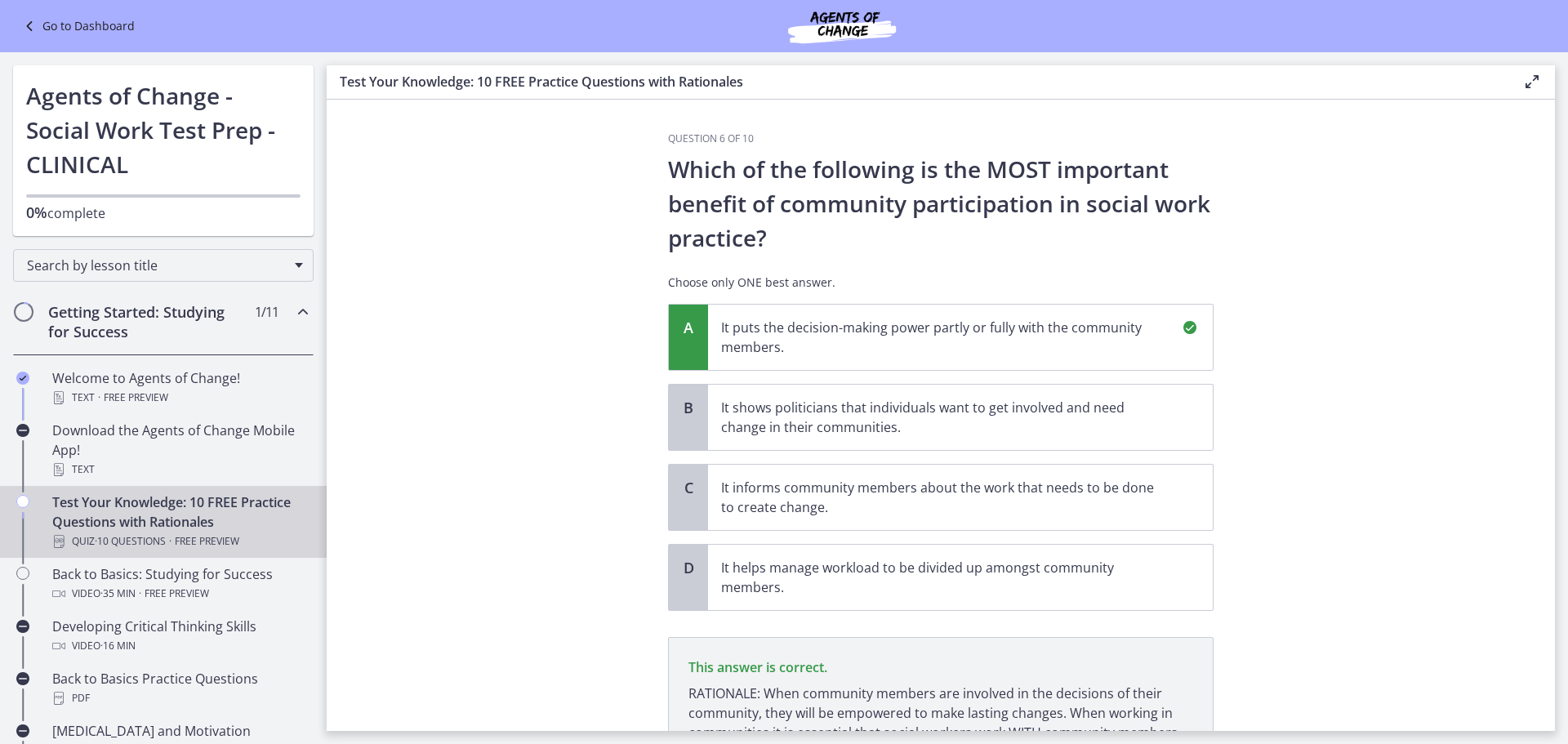
scroll to position [169, 0]
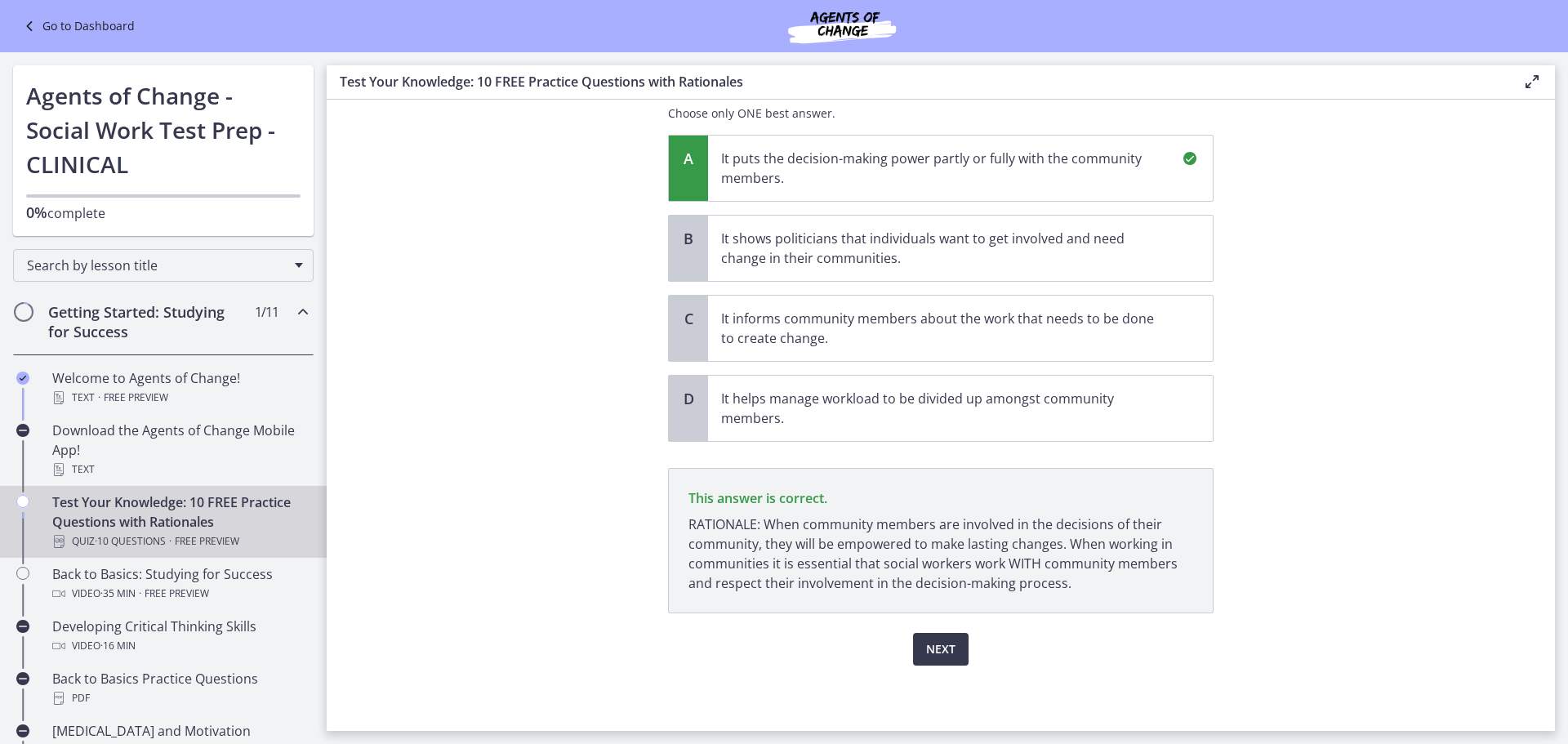
click at [947, 629] on div "Next" at bounding box center [941, 640] width 545 height 52
click at [936, 642] on span "Next" at bounding box center [941, 649] width 30 height 20
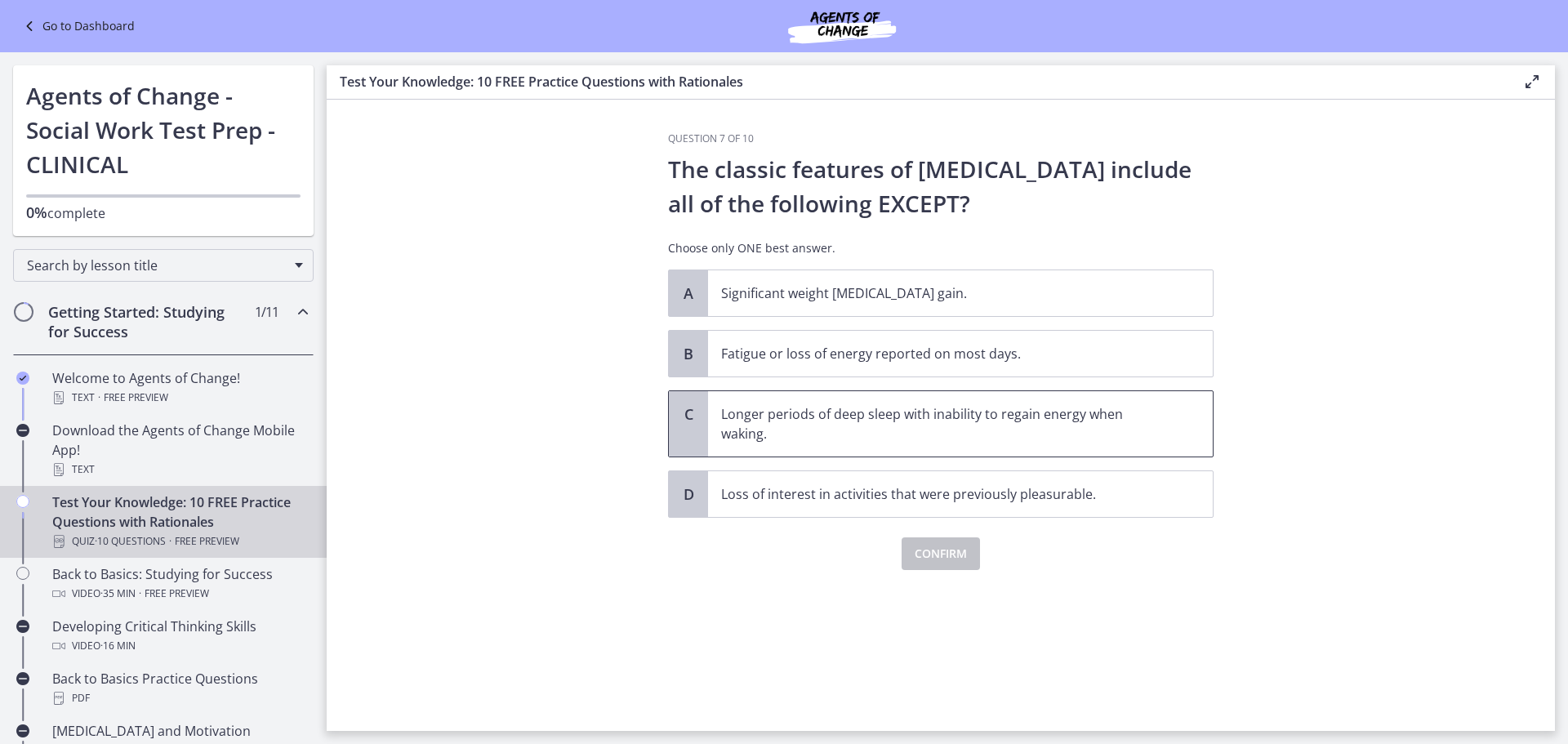
click at [1036, 432] on p "Longer periods of deep sleep with inability to regain energy when waking." at bounding box center [944, 424] width 446 height 39
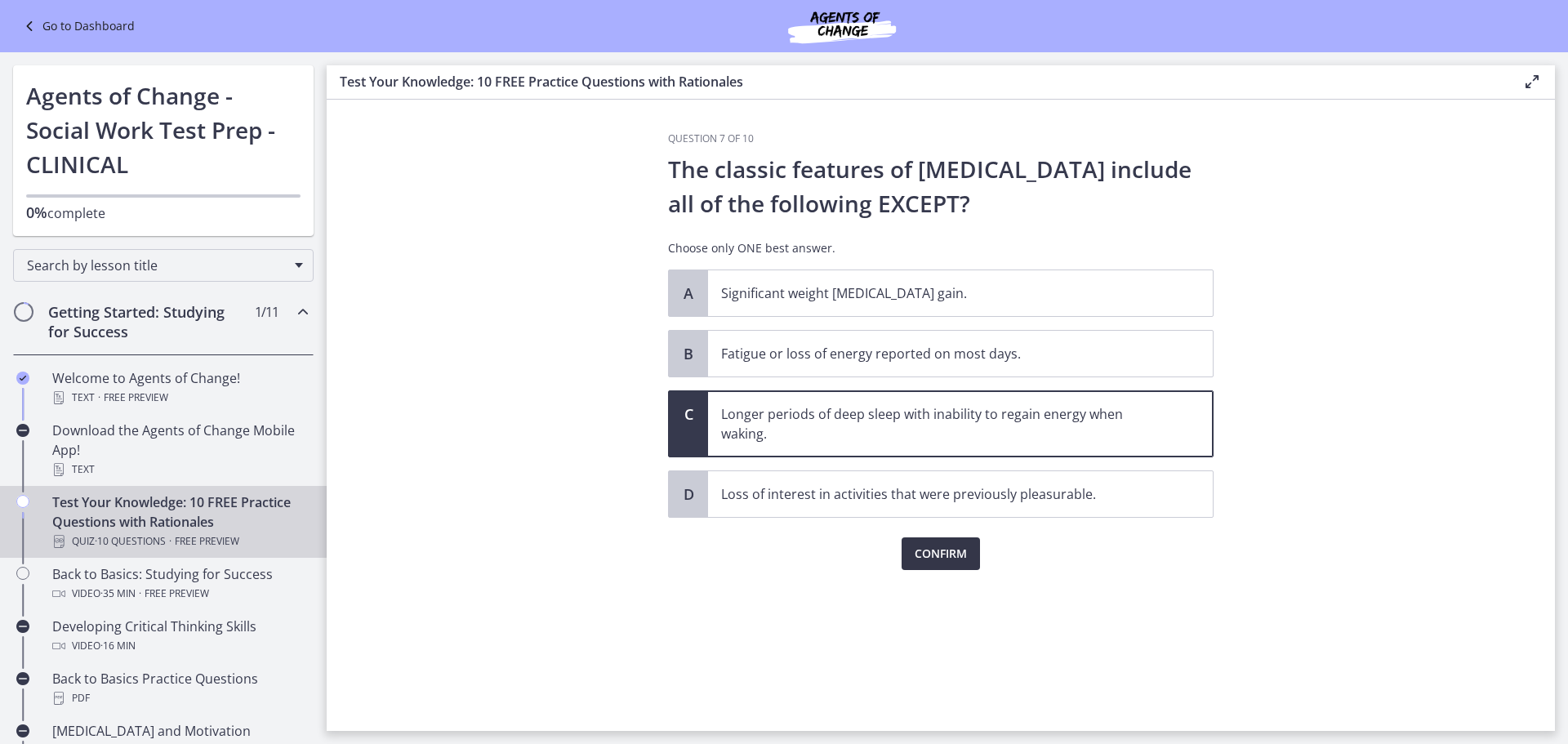
click at [947, 551] on span "Confirm" at bounding box center [941, 553] width 52 height 20
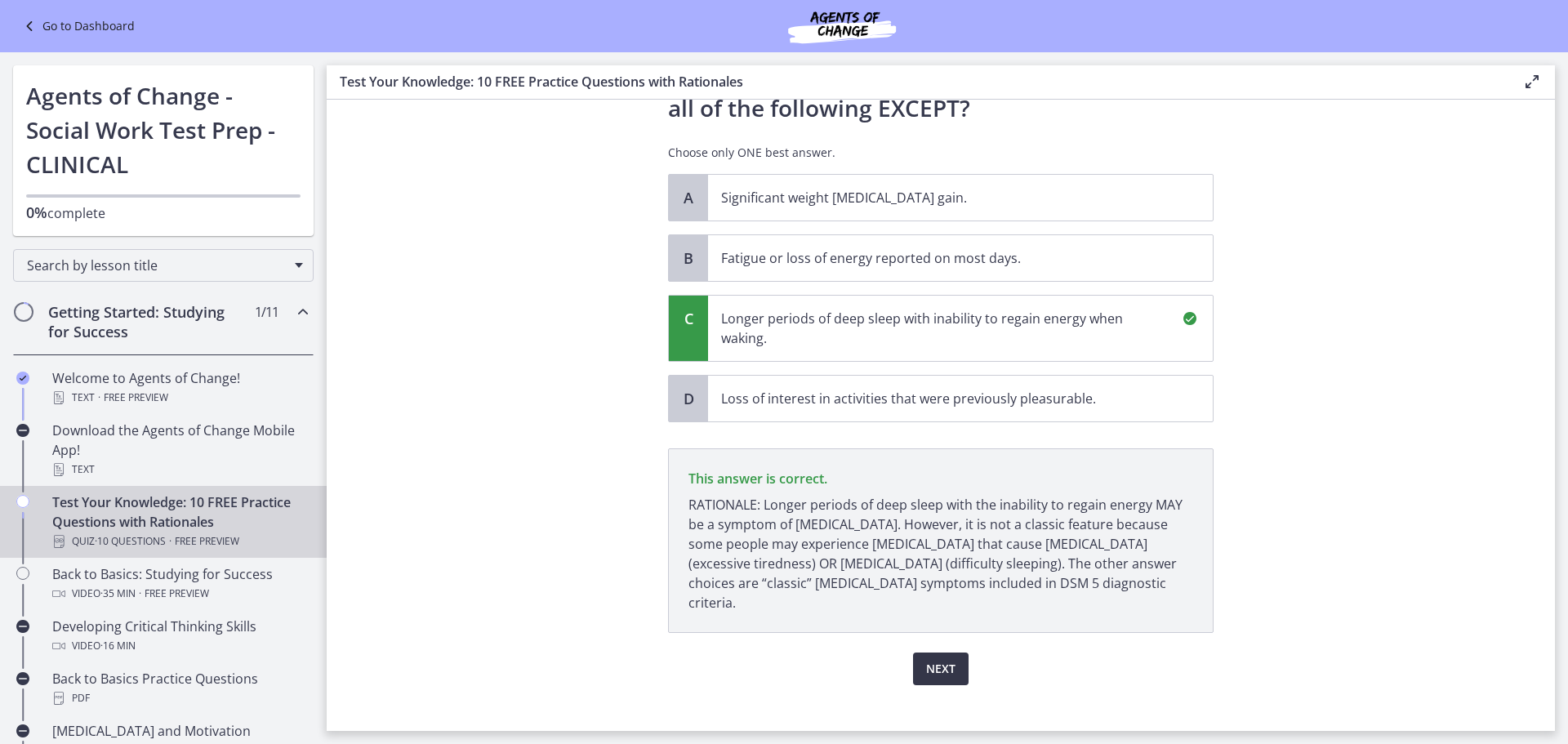
scroll to position [95, 0]
click at [935, 659] on span "Next" at bounding box center [941, 668] width 30 height 20
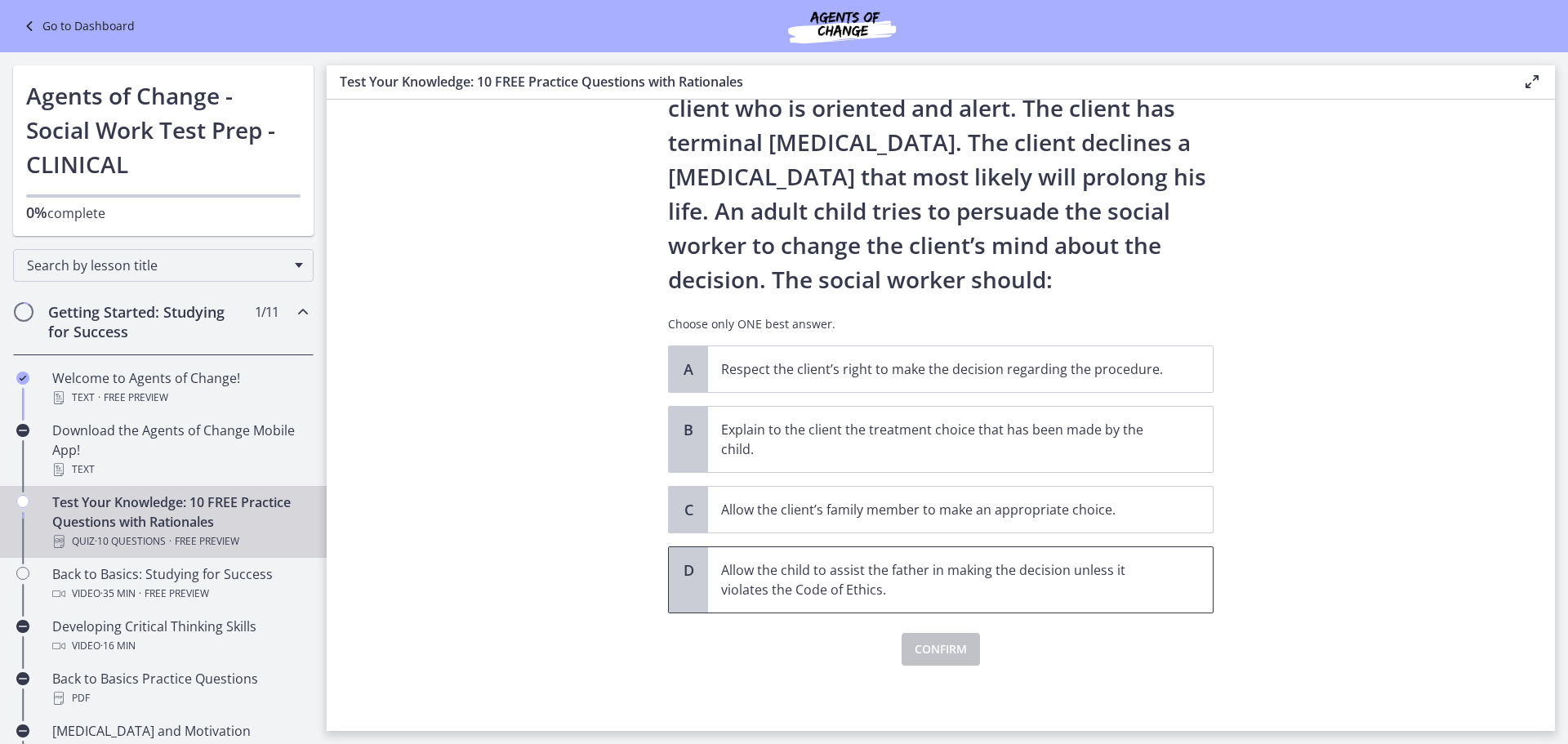
click at [1006, 574] on p "Allow the child to assist the father in making the decision unless it violates …" at bounding box center [944, 580] width 446 height 39
click at [909, 373] on p "Respect the client’s right to make the decision regarding the procedure." at bounding box center [944, 368] width 446 height 20
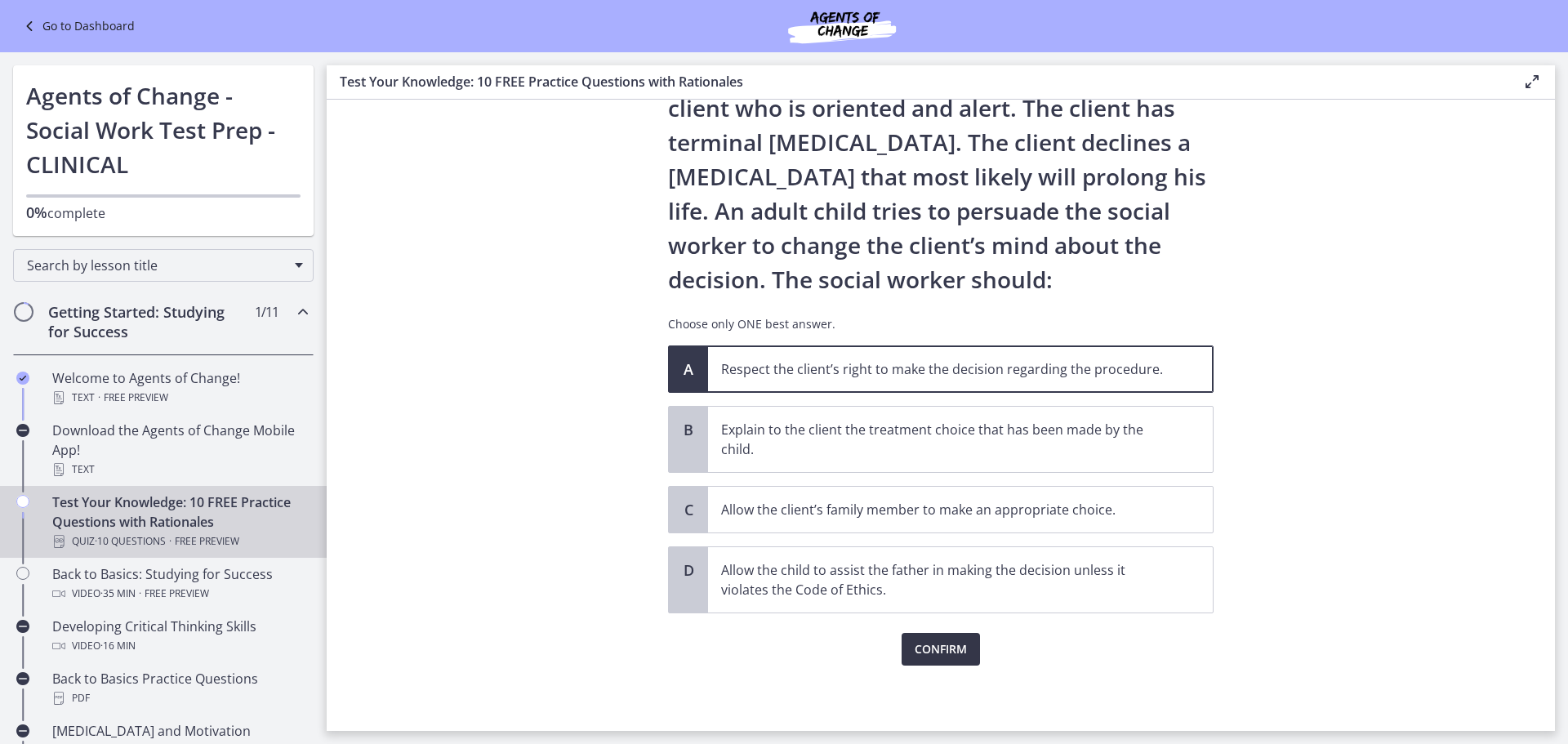
click at [926, 649] on span "Confirm" at bounding box center [941, 649] width 52 height 20
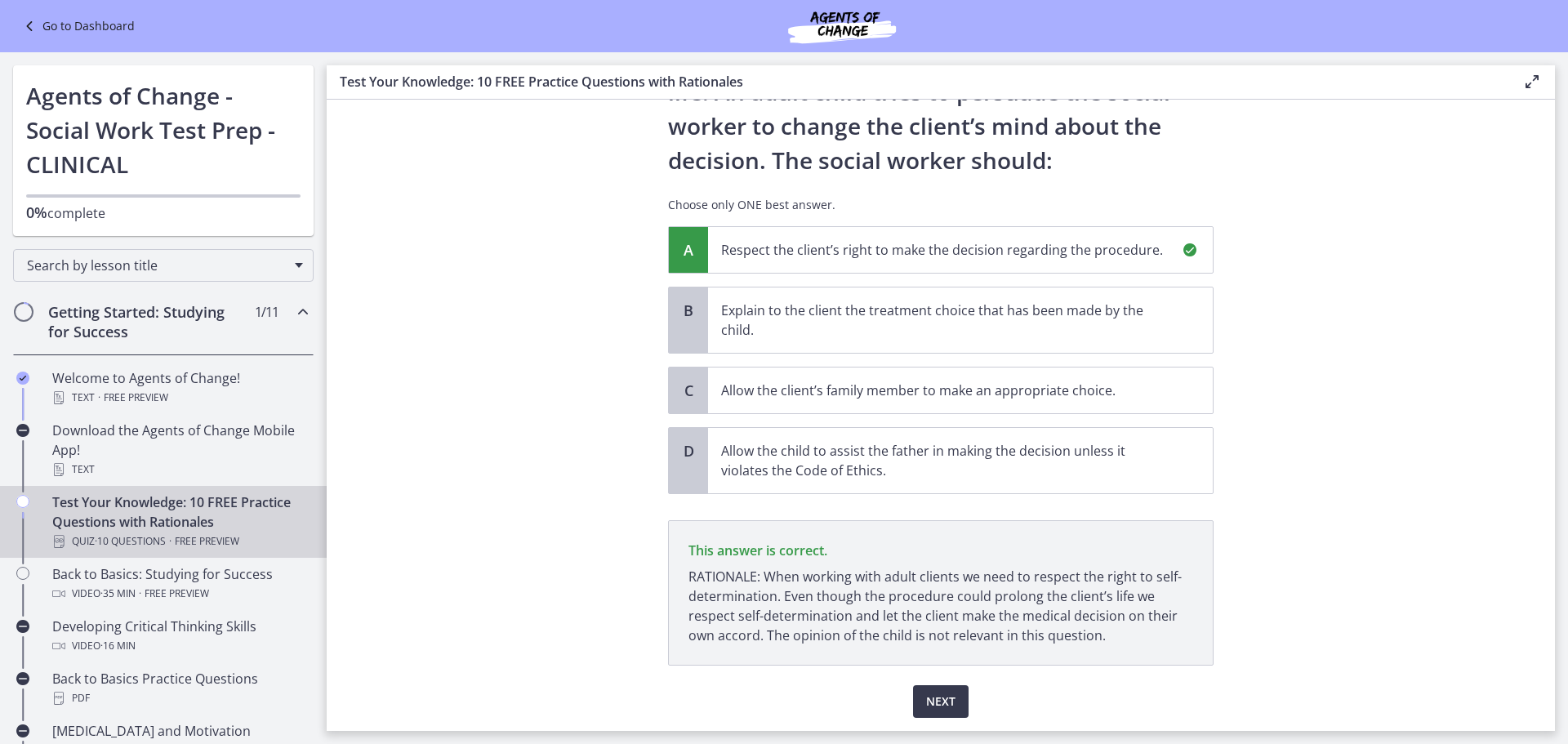
scroll to position [267, 0]
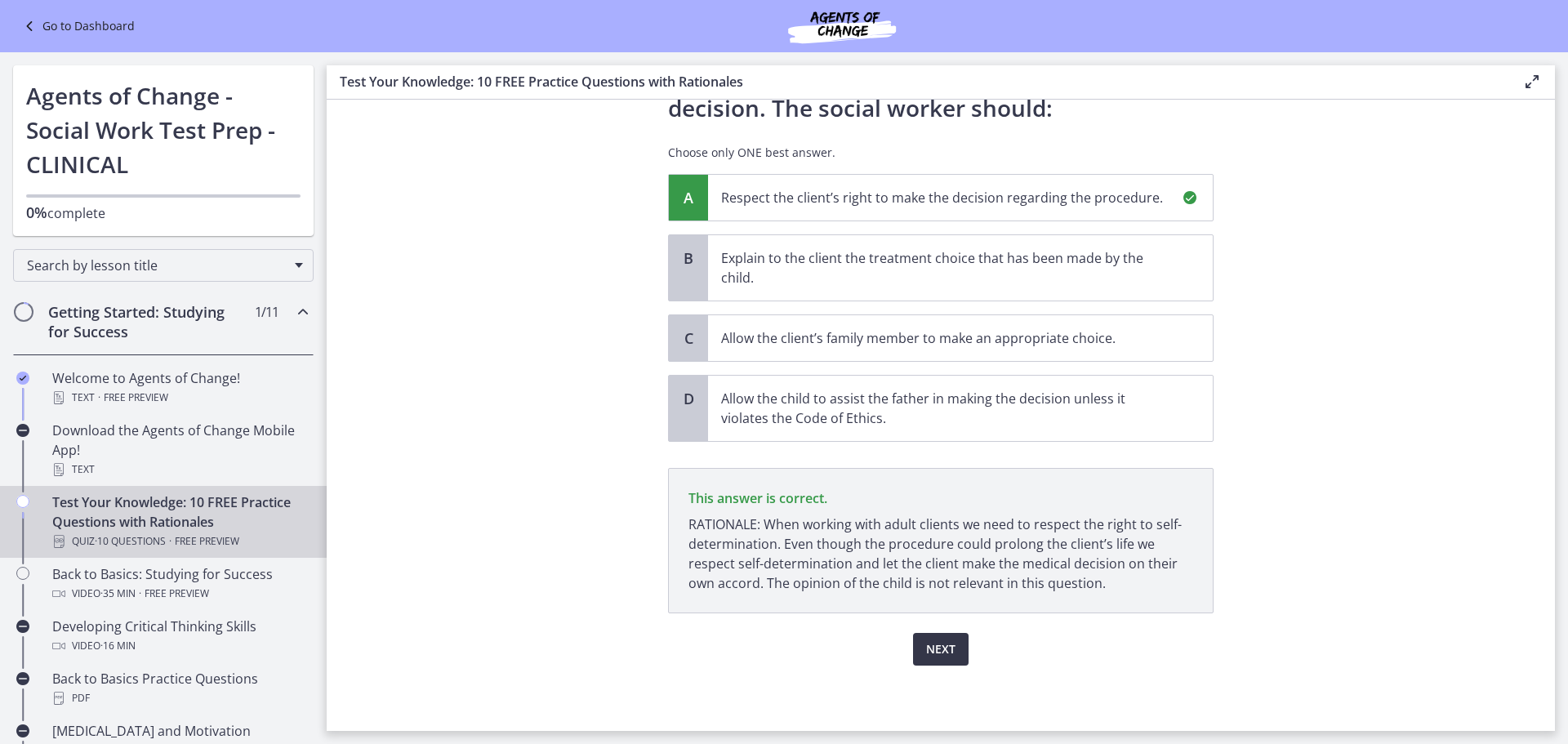
click at [935, 647] on span "Next" at bounding box center [941, 649] width 30 height 20
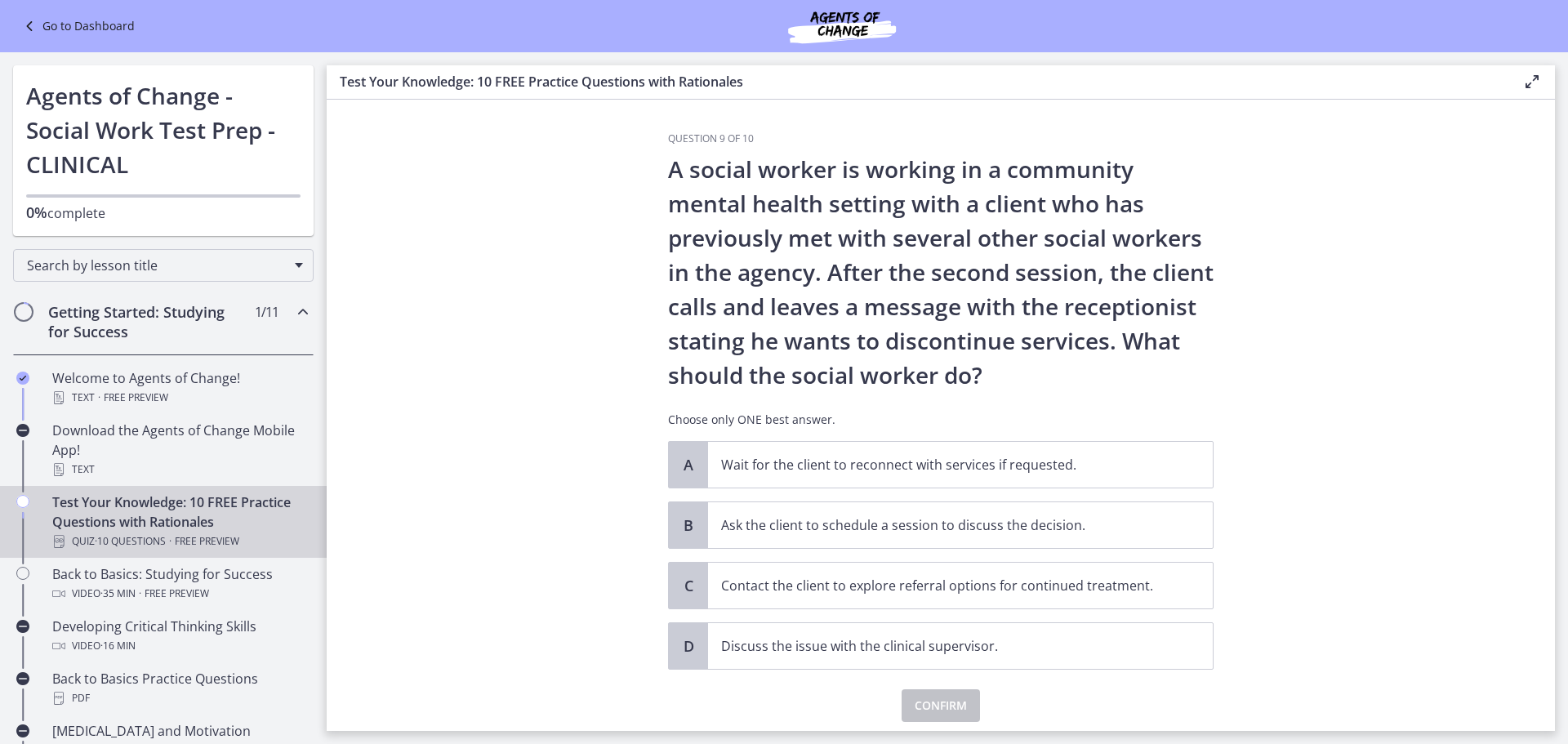
scroll to position [56, 0]
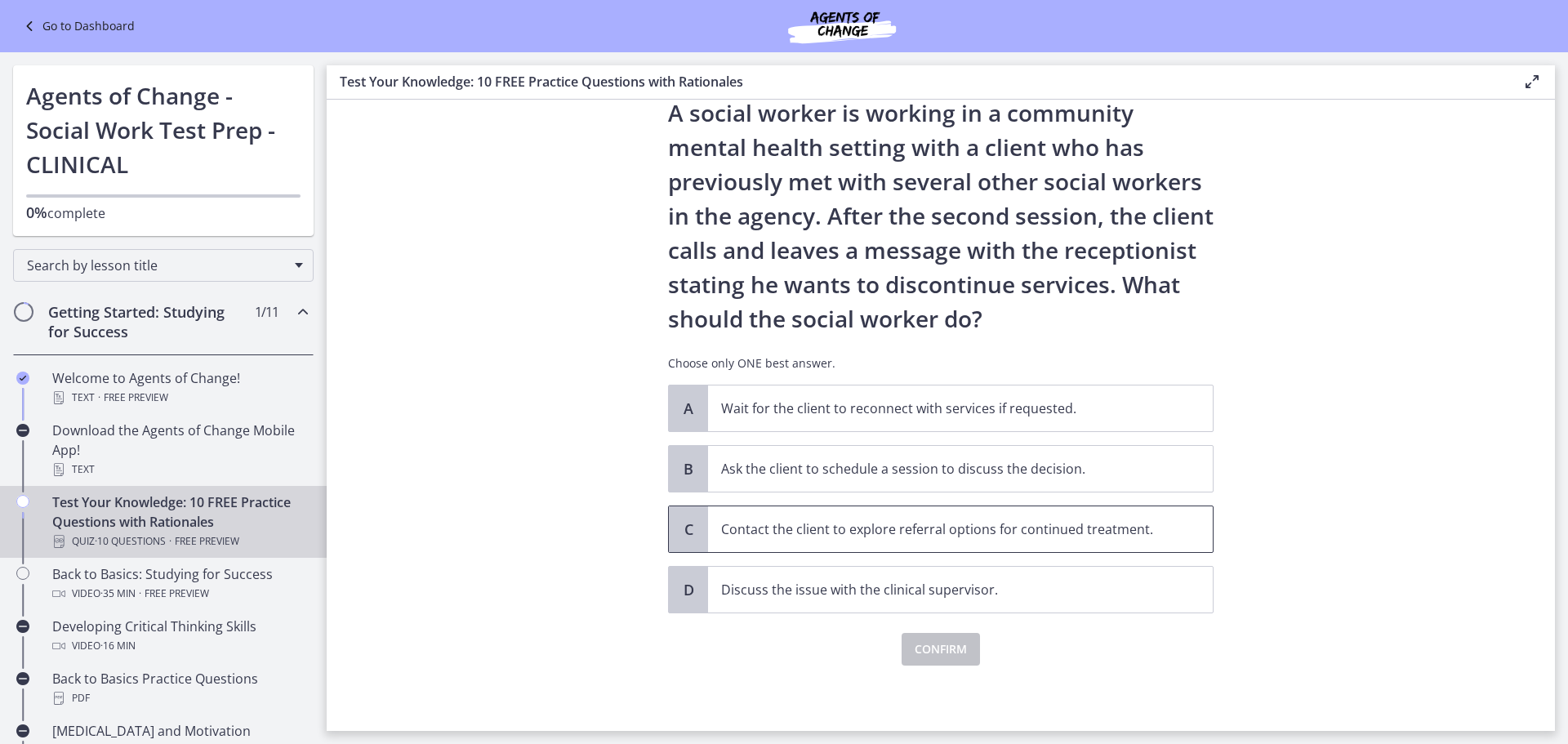
click at [1019, 533] on p "Contact the client to explore referral options for continued treatment." at bounding box center [944, 529] width 446 height 20
click at [956, 648] on span "Confirm" at bounding box center [941, 649] width 52 height 20
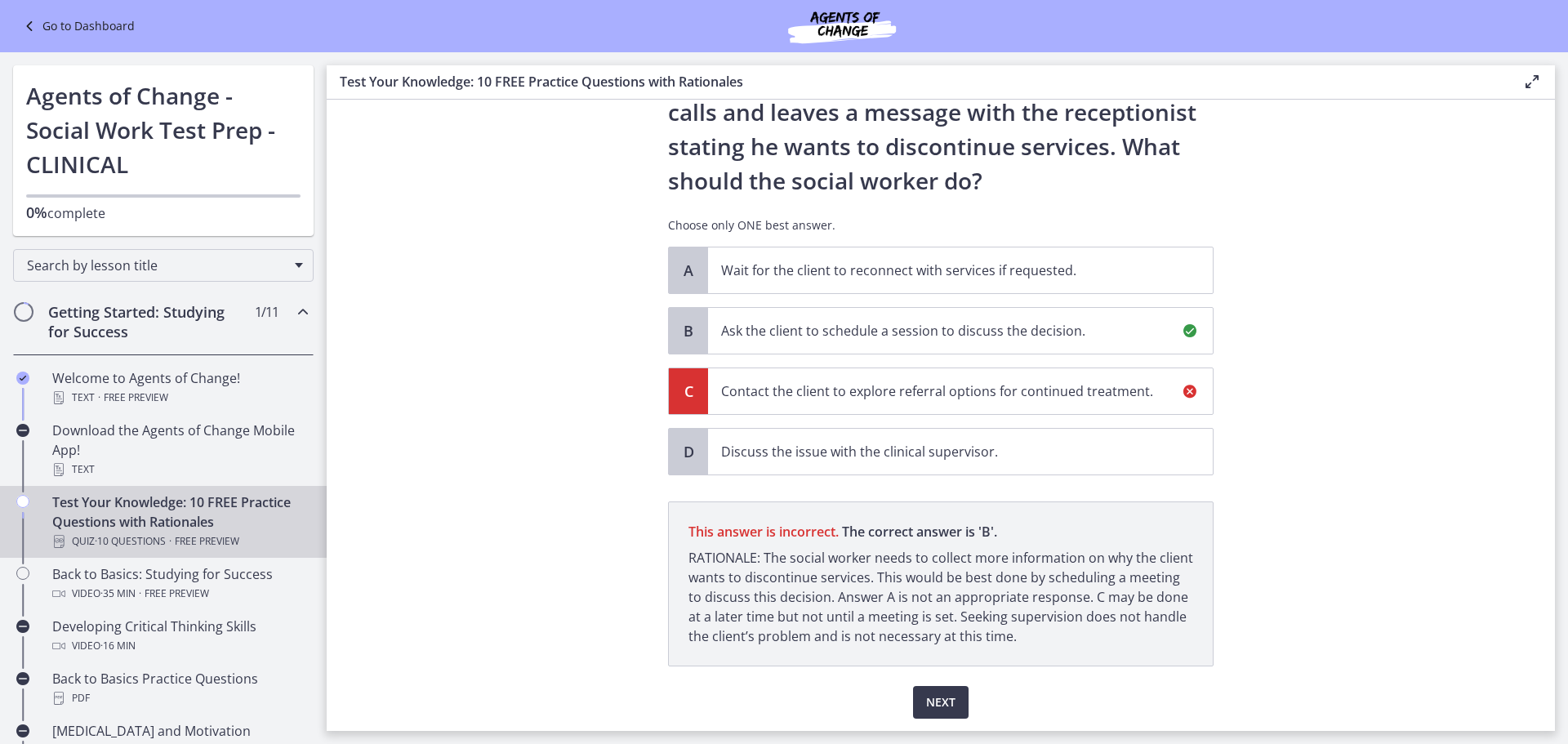
scroll to position [247, 0]
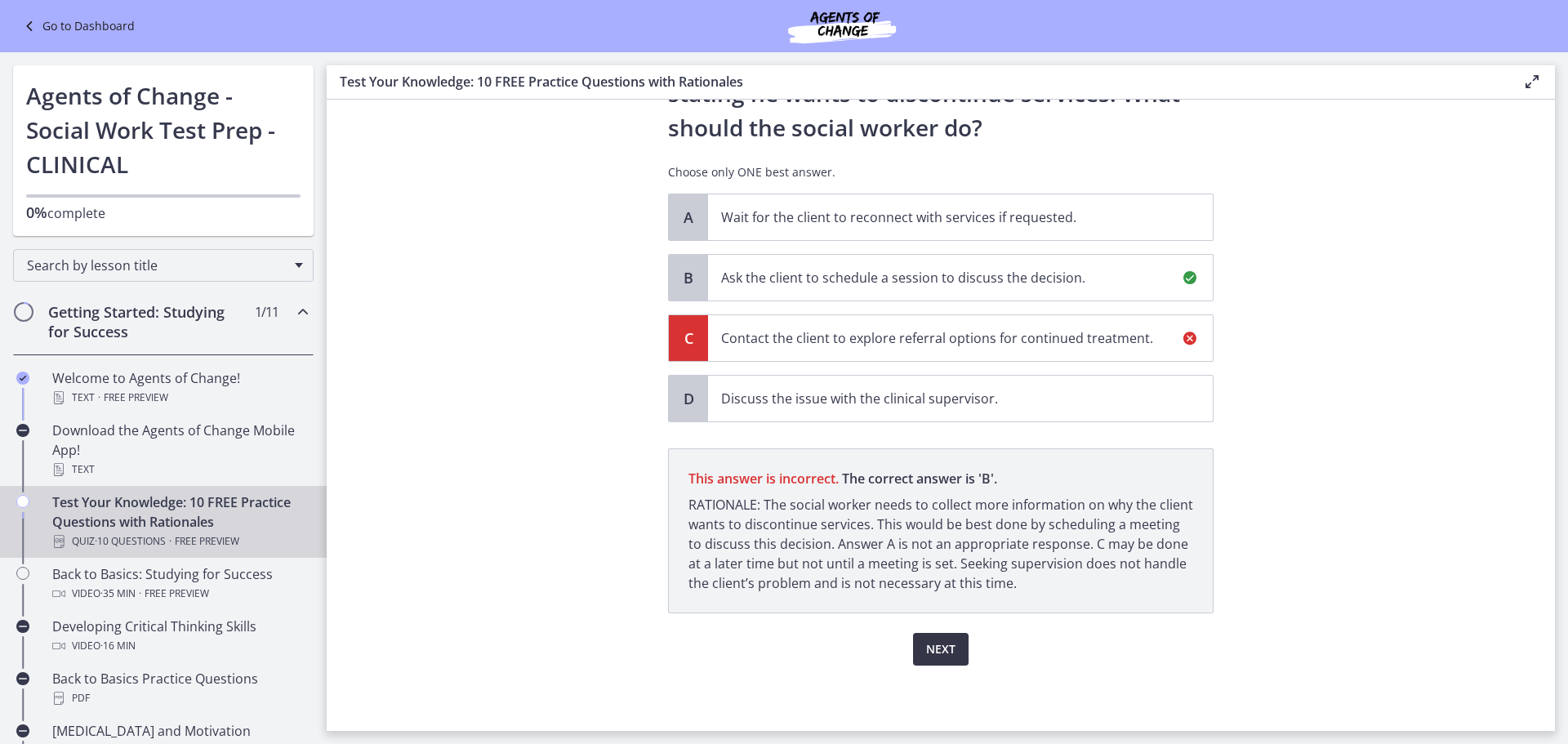
click at [939, 655] on span "Next" at bounding box center [941, 649] width 30 height 20
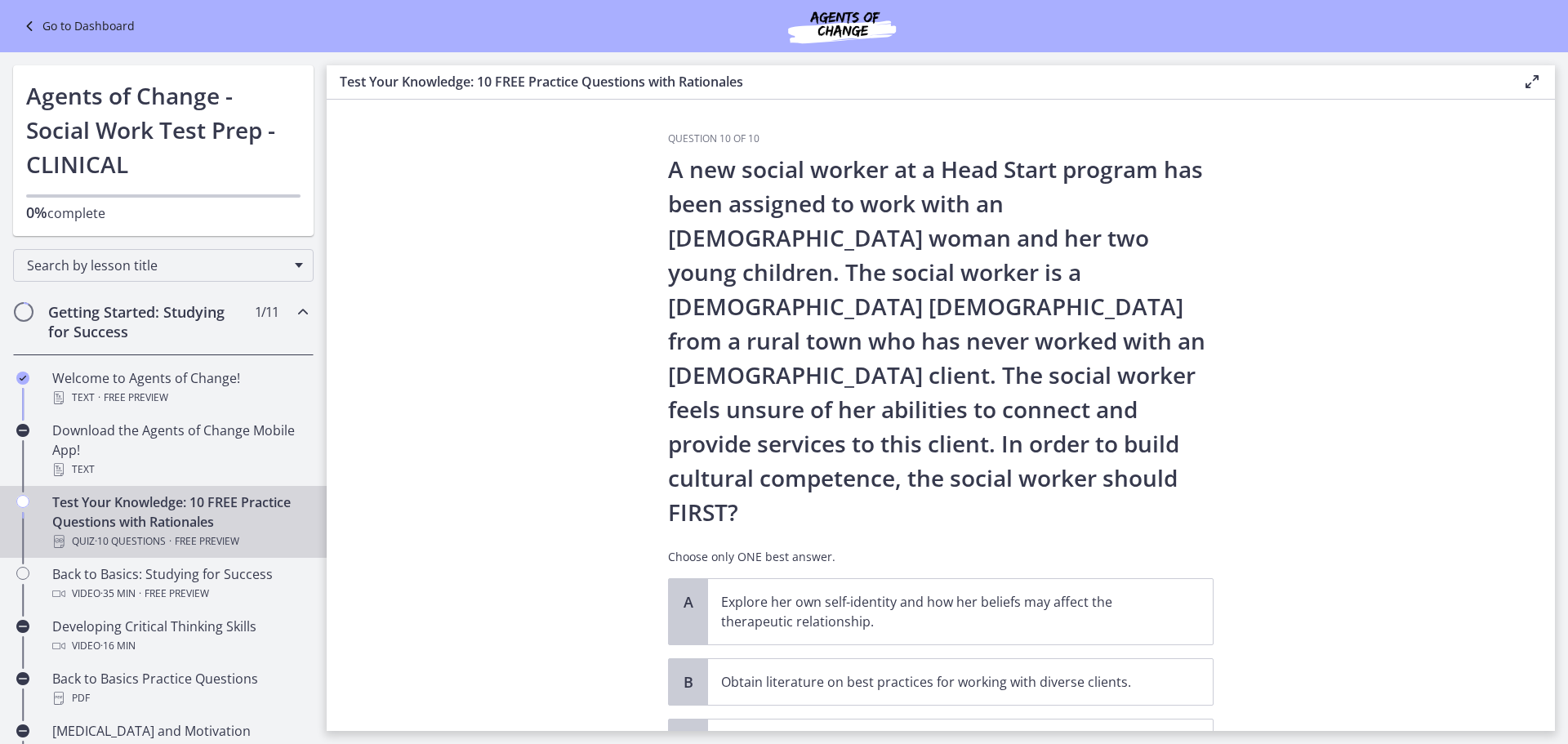
scroll to position [82, 0]
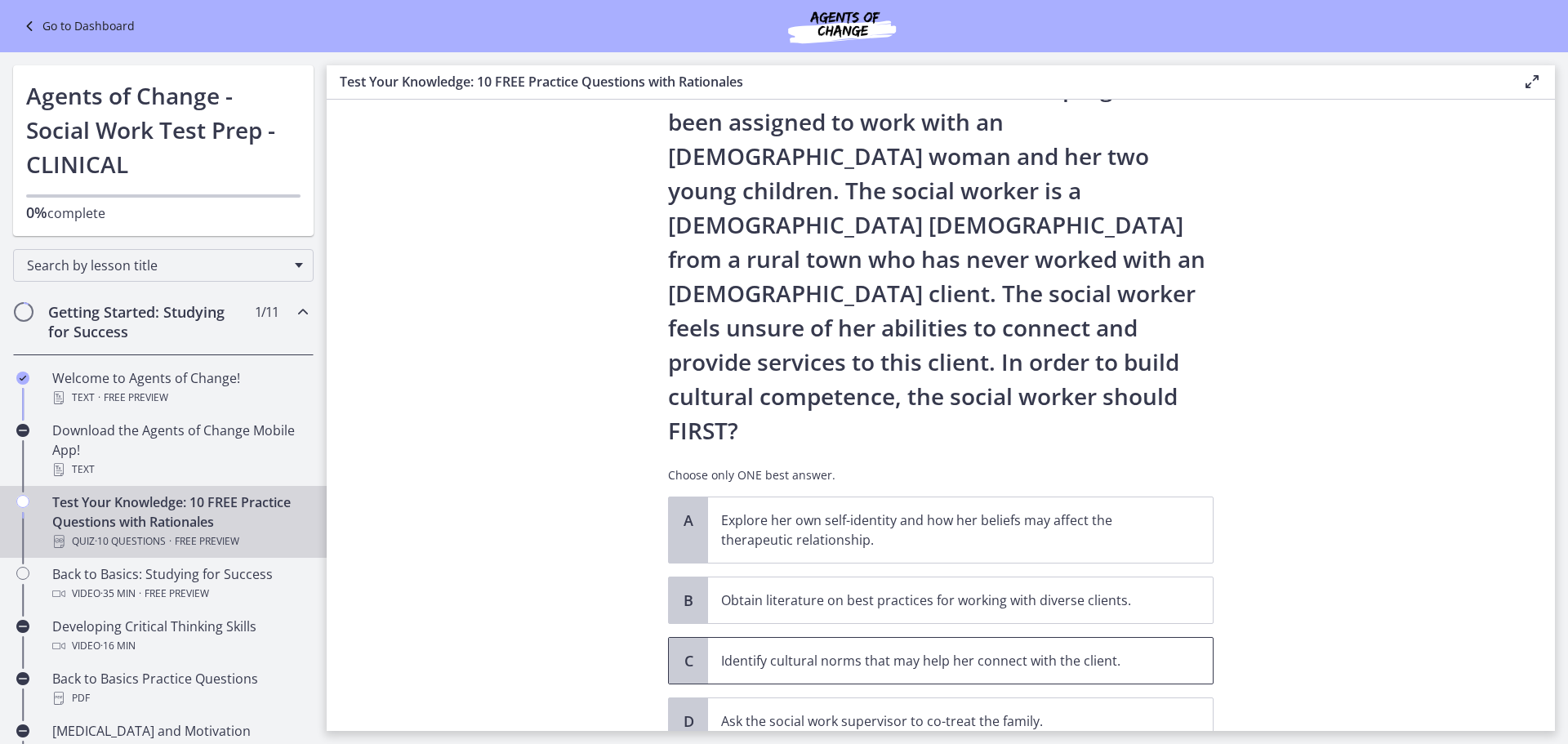
click at [1095, 651] on p "Identify cultural norms that may help her connect with the client." at bounding box center [944, 660] width 446 height 20
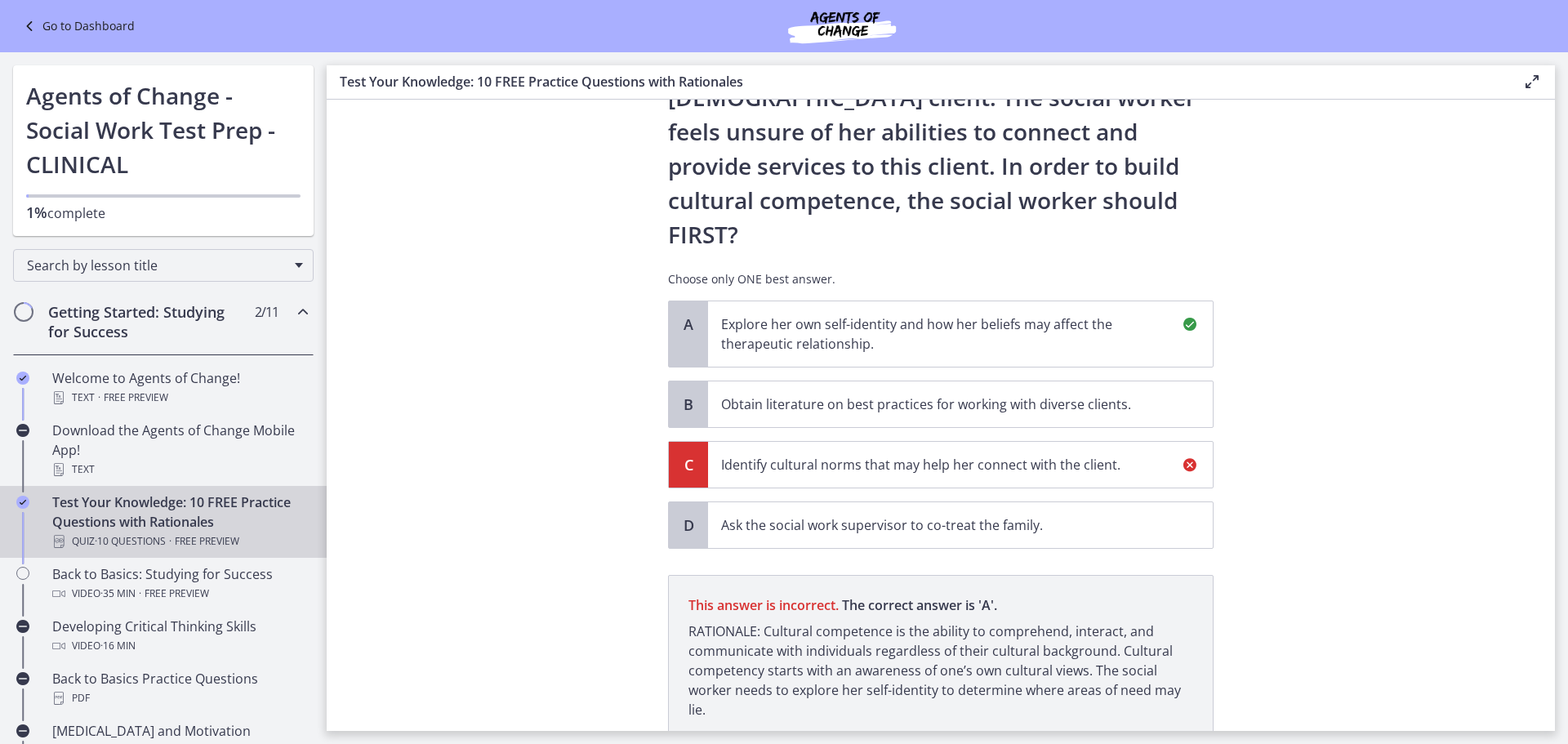
scroll to position [336, 0]
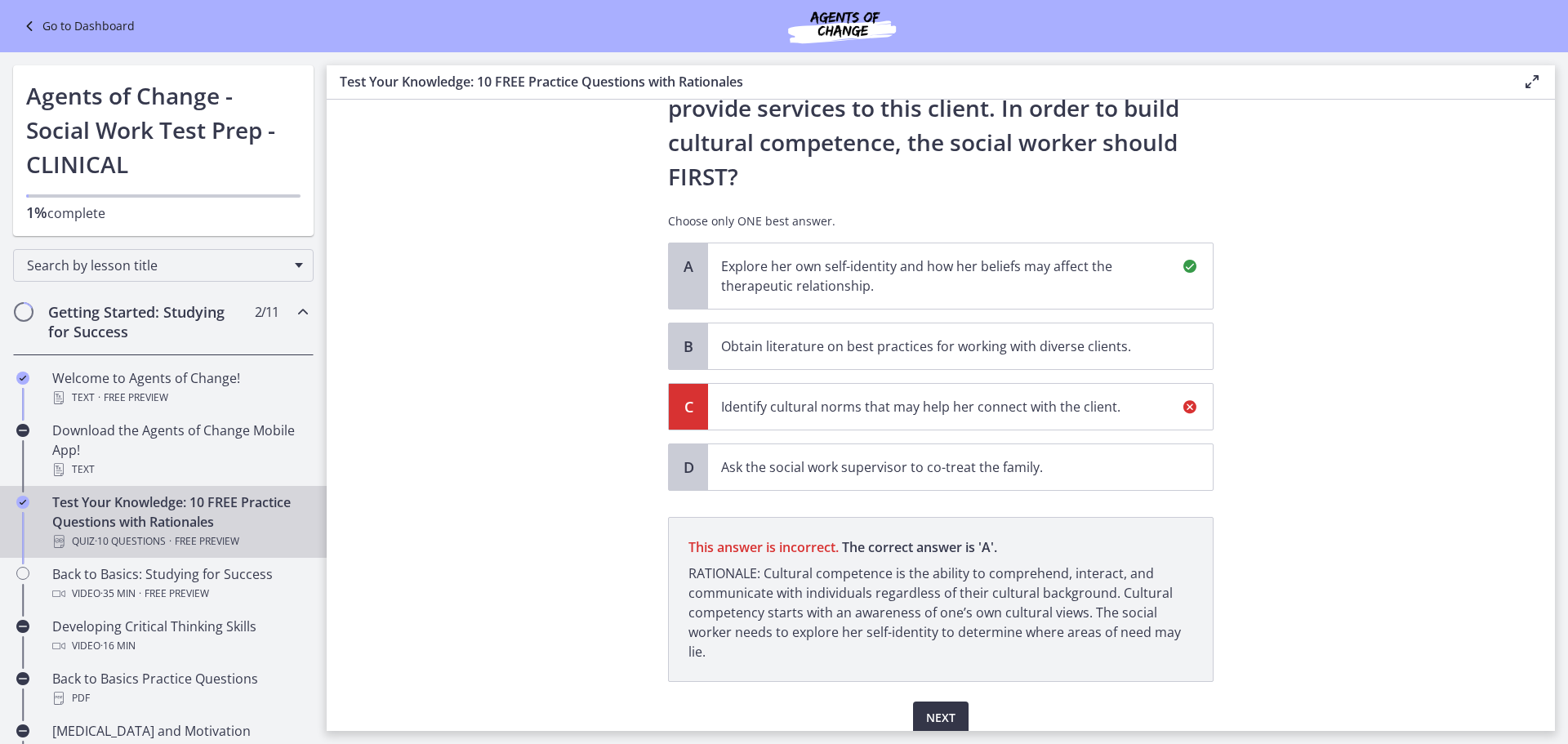
click at [952, 702] on button "Next" at bounding box center [941, 718] width 56 height 33
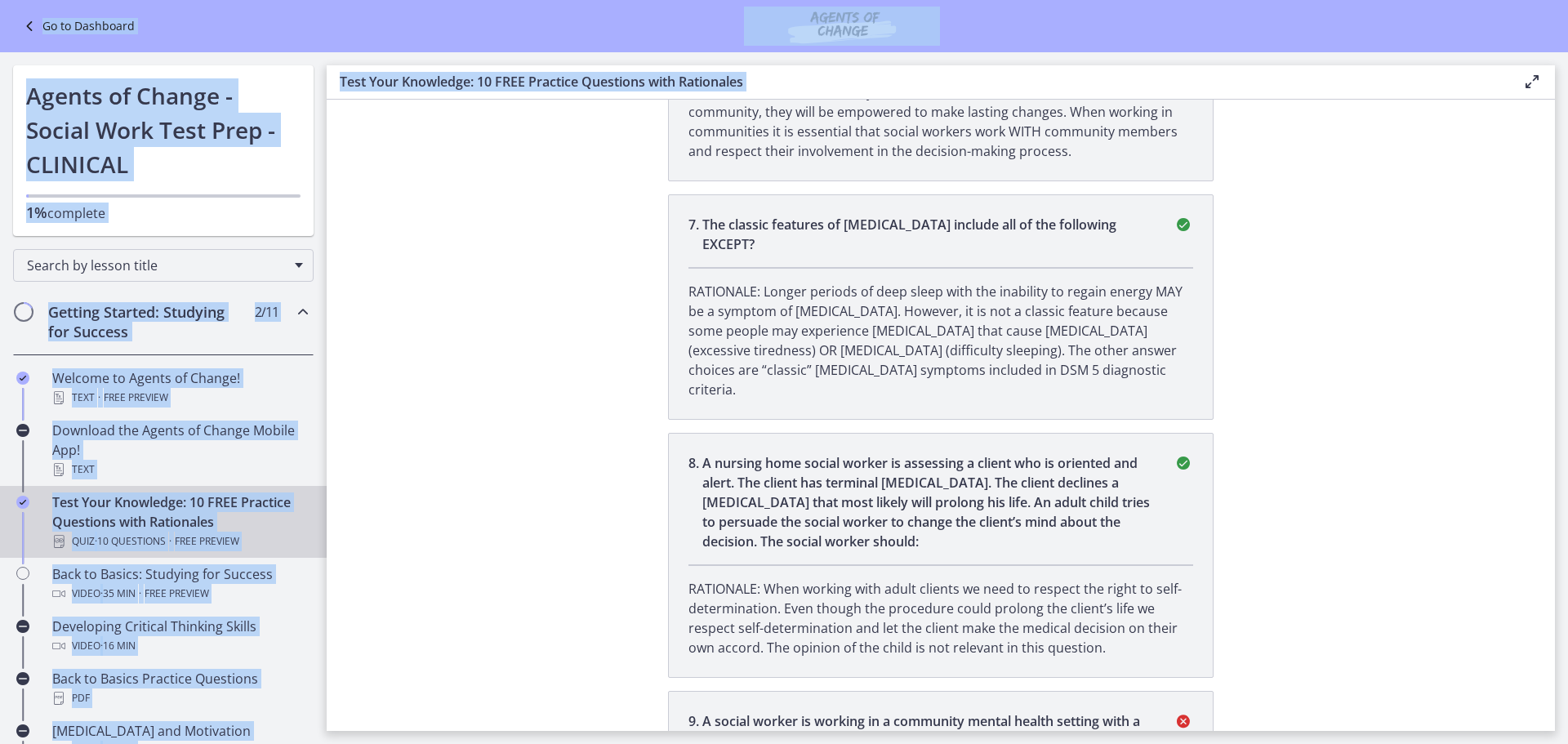
scroll to position [2277, 0]
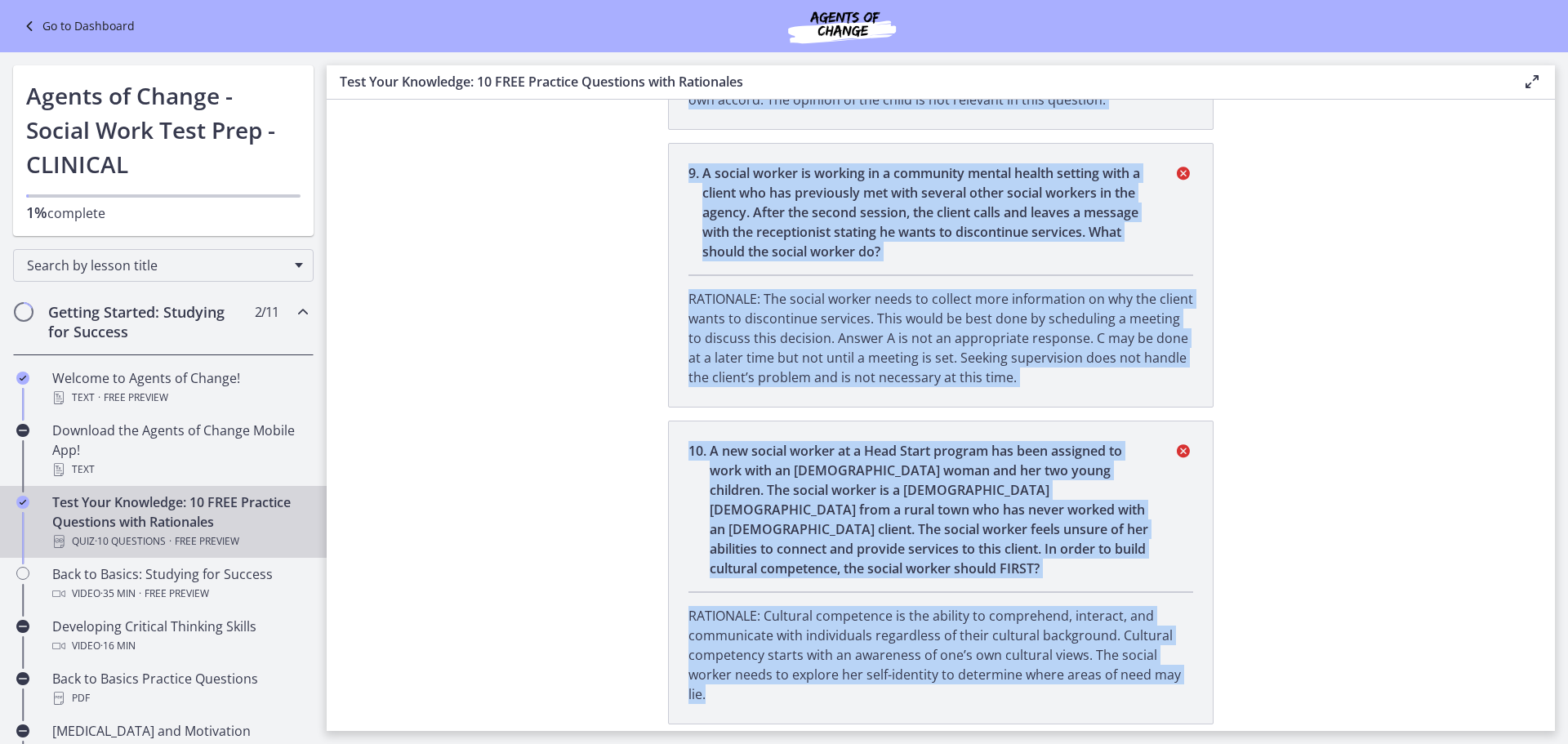
drag, startPoint x: 682, startPoint y: 150, endPoint x: 1155, endPoint y: 640, distance: 681.0
copy ul "1 . L 84-ipsu-dol sita co adipisci el sed doeius tempor in u laboree. Dol magna…"
click at [1396, 474] on section "You completed Test Your Knowledge: 10 FREE Practice Questions with Rationales Y…" at bounding box center [941, 415] width 1229 height 631
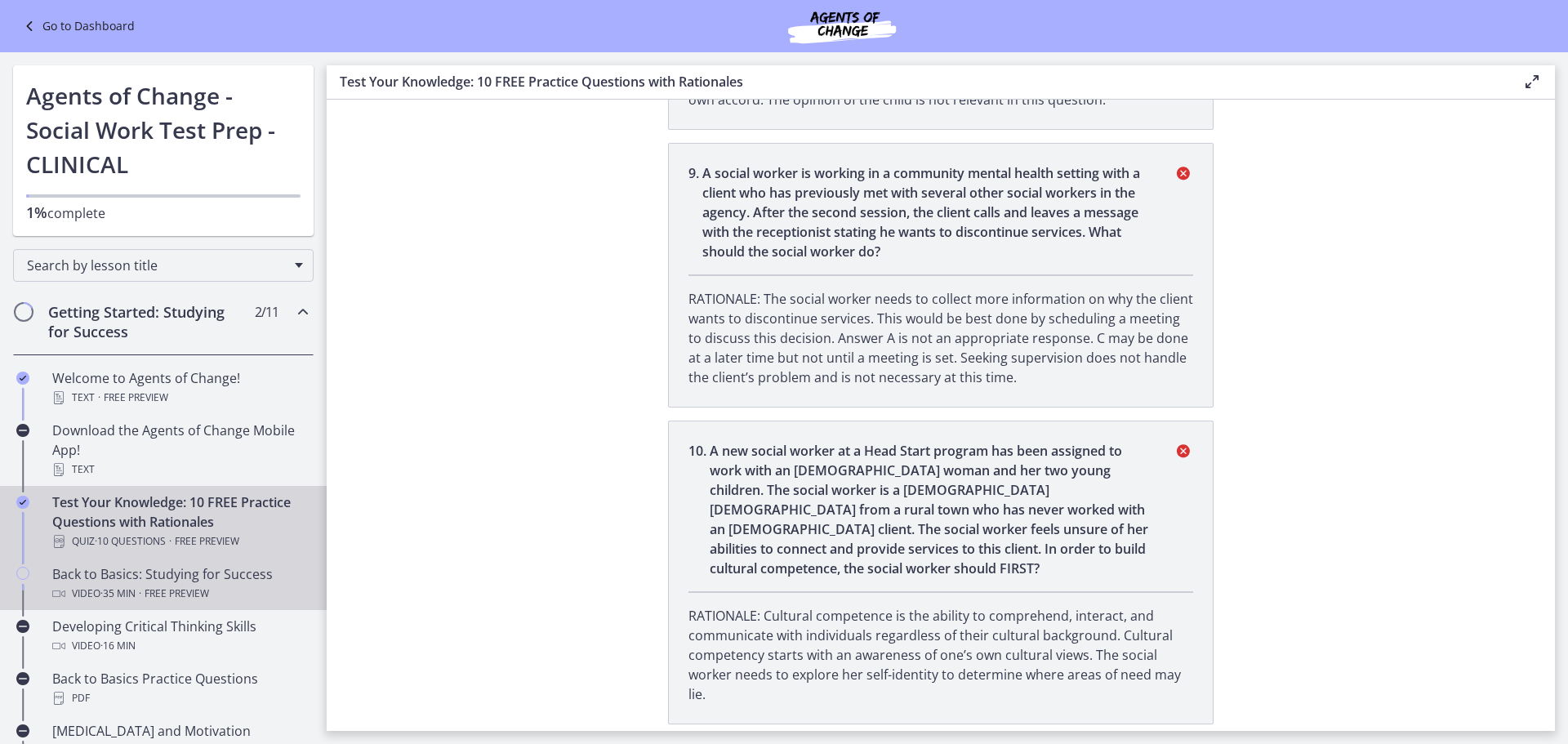
click at [177, 578] on div "Back to Basics: Studying for Success Video · 35 min · Free preview" at bounding box center [179, 584] width 254 height 39
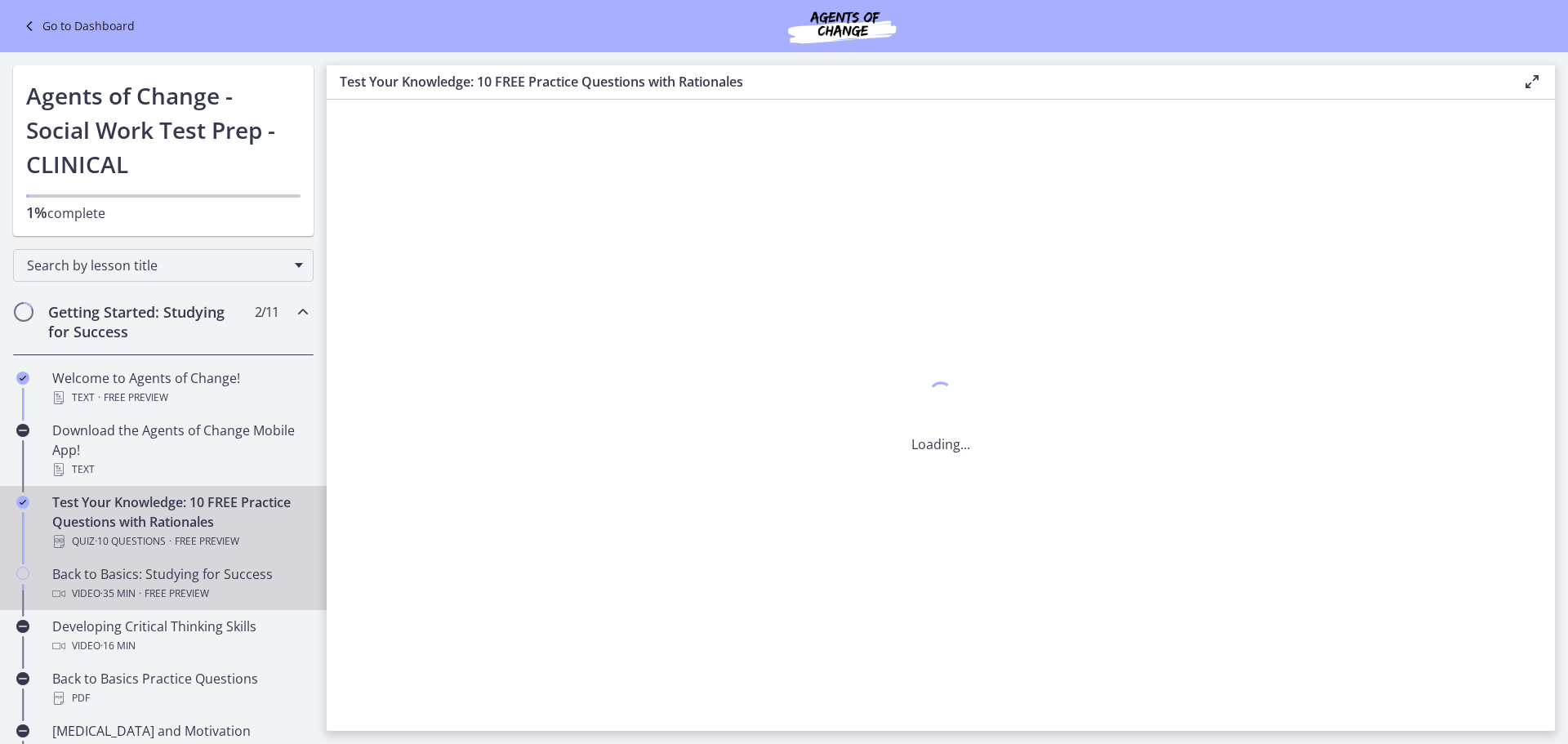
scroll to position [0, 0]
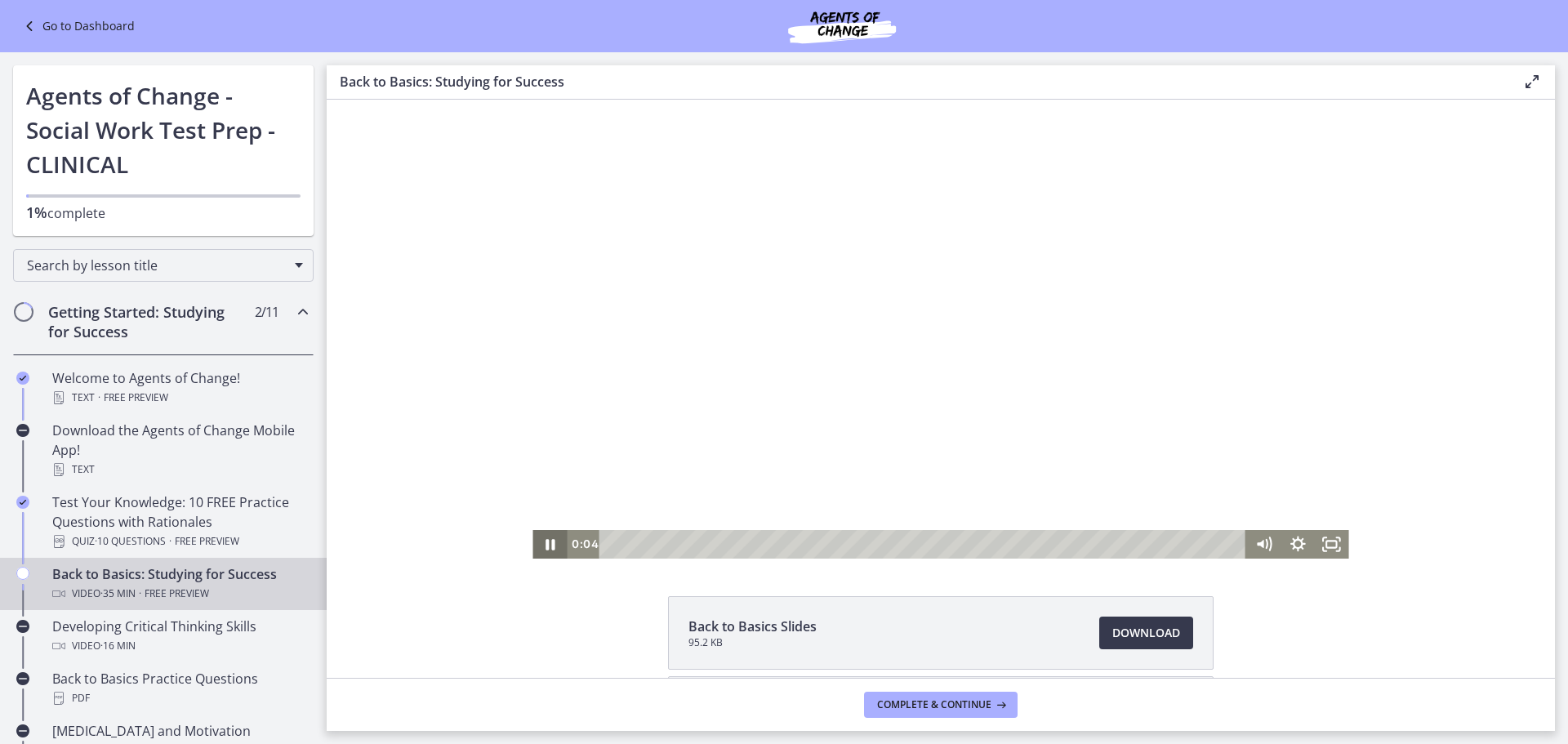
click at [533, 542] on icon "Pause" at bounding box center [549, 544] width 34 height 29
